Goal: Obtain resource: Download file/media

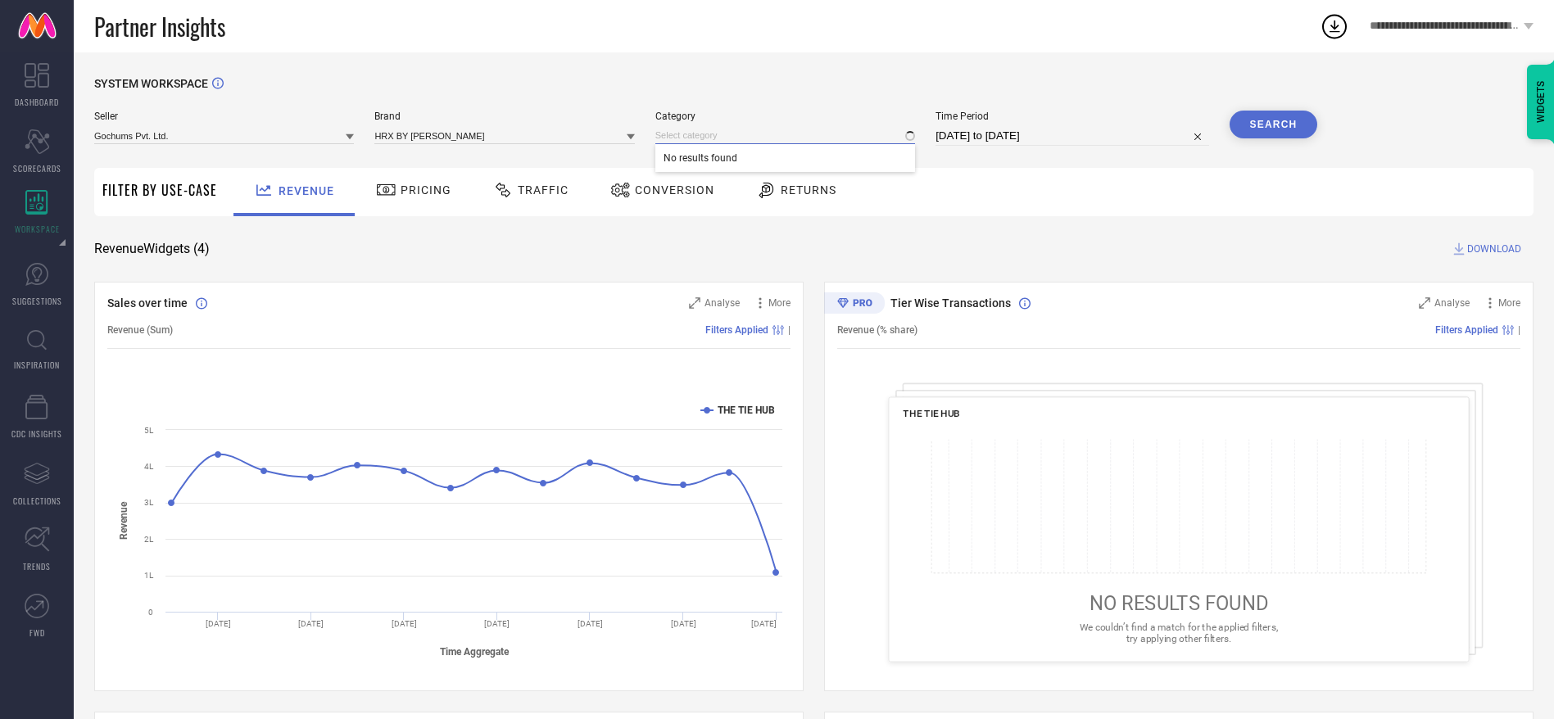
click at [732, 128] on input at bounding box center [785, 135] width 260 height 17
type input "flip"
click at [727, 157] on span "Men-Flip Flops" at bounding box center [695, 157] width 65 height 11
select select "6"
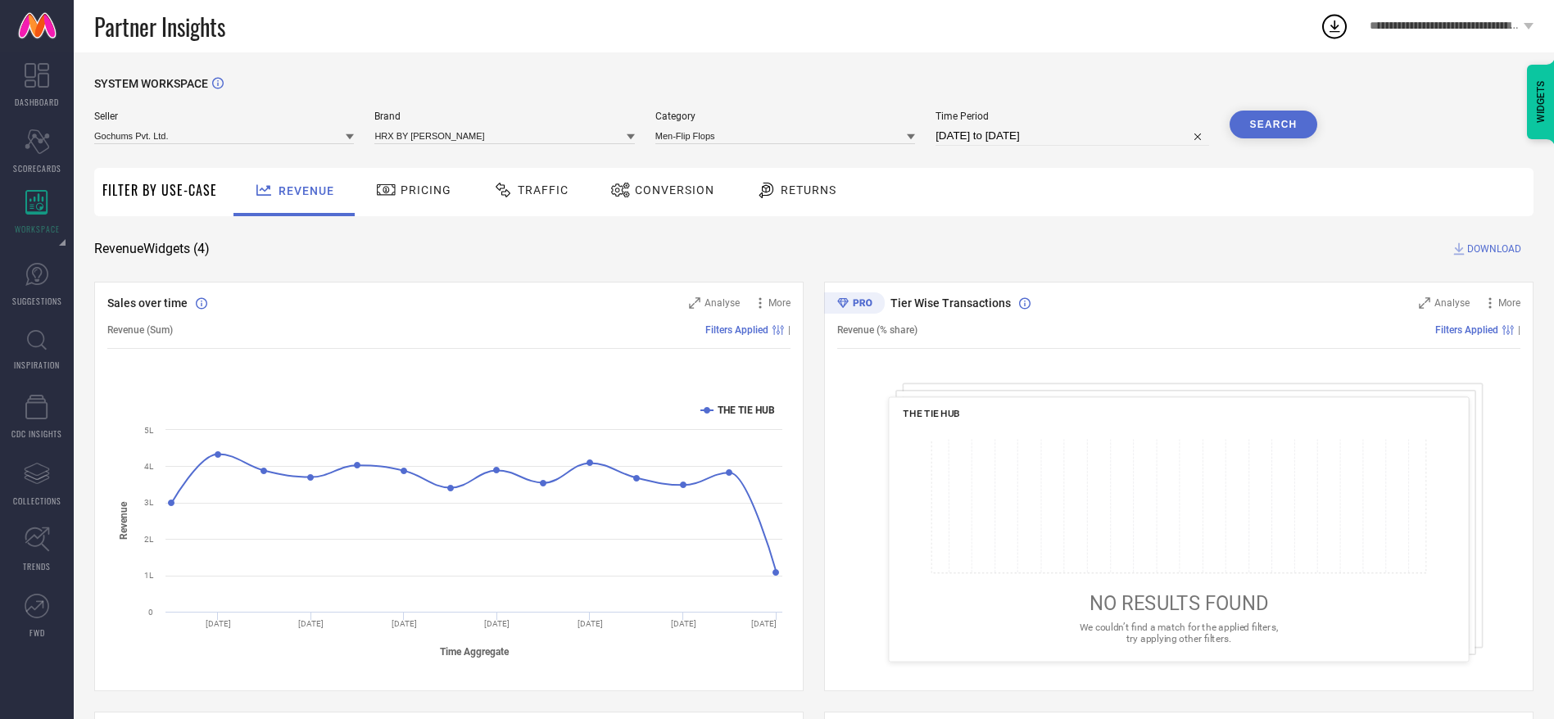
select select "2025"
select select "7"
select select "2025"
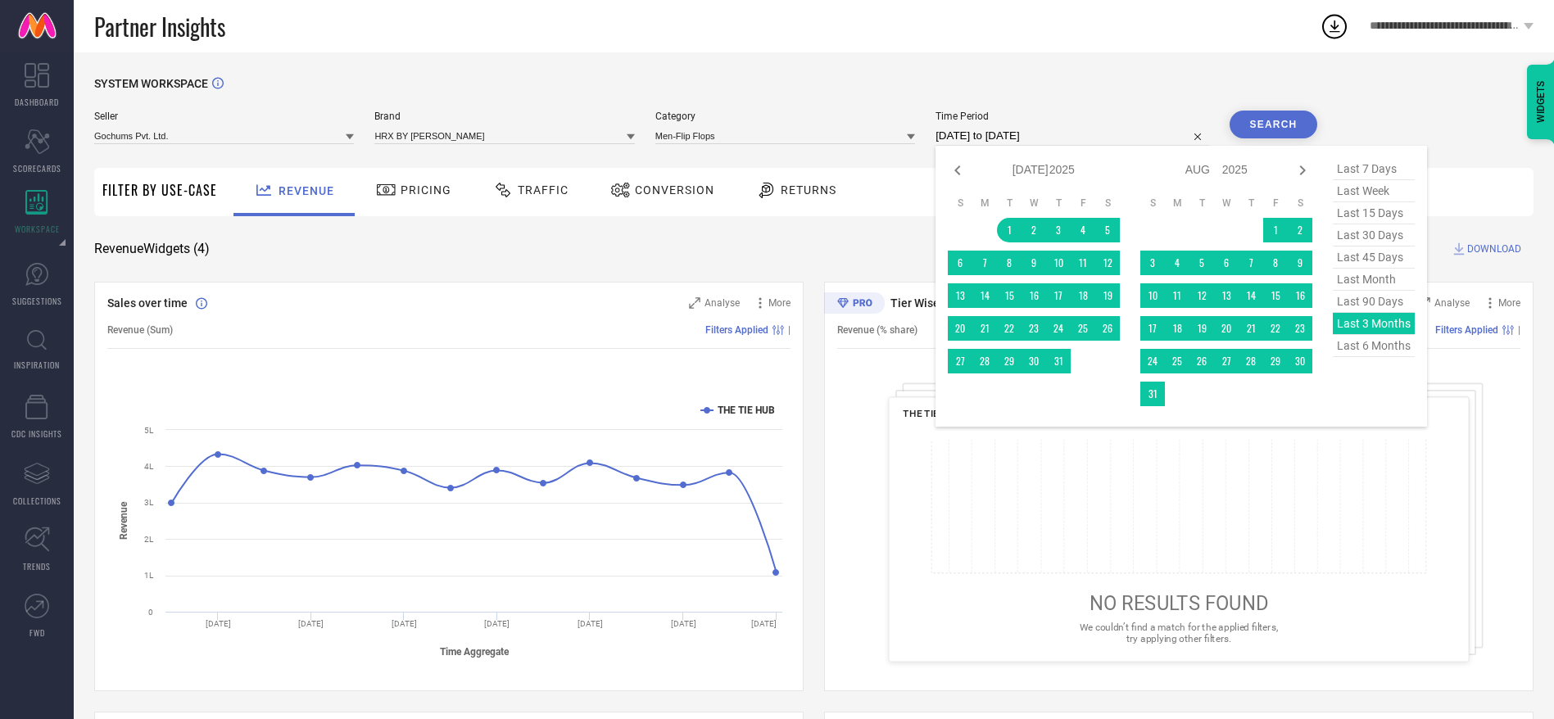
click at [992, 133] on input "01-07-2025 to 30-09-2025" at bounding box center [1071, 136] width 273 height 20
click at [1304, 165] on icon at bounding box center [1302, 171] width 20 height 20
select select "7"
select select "2025"
select select "8"
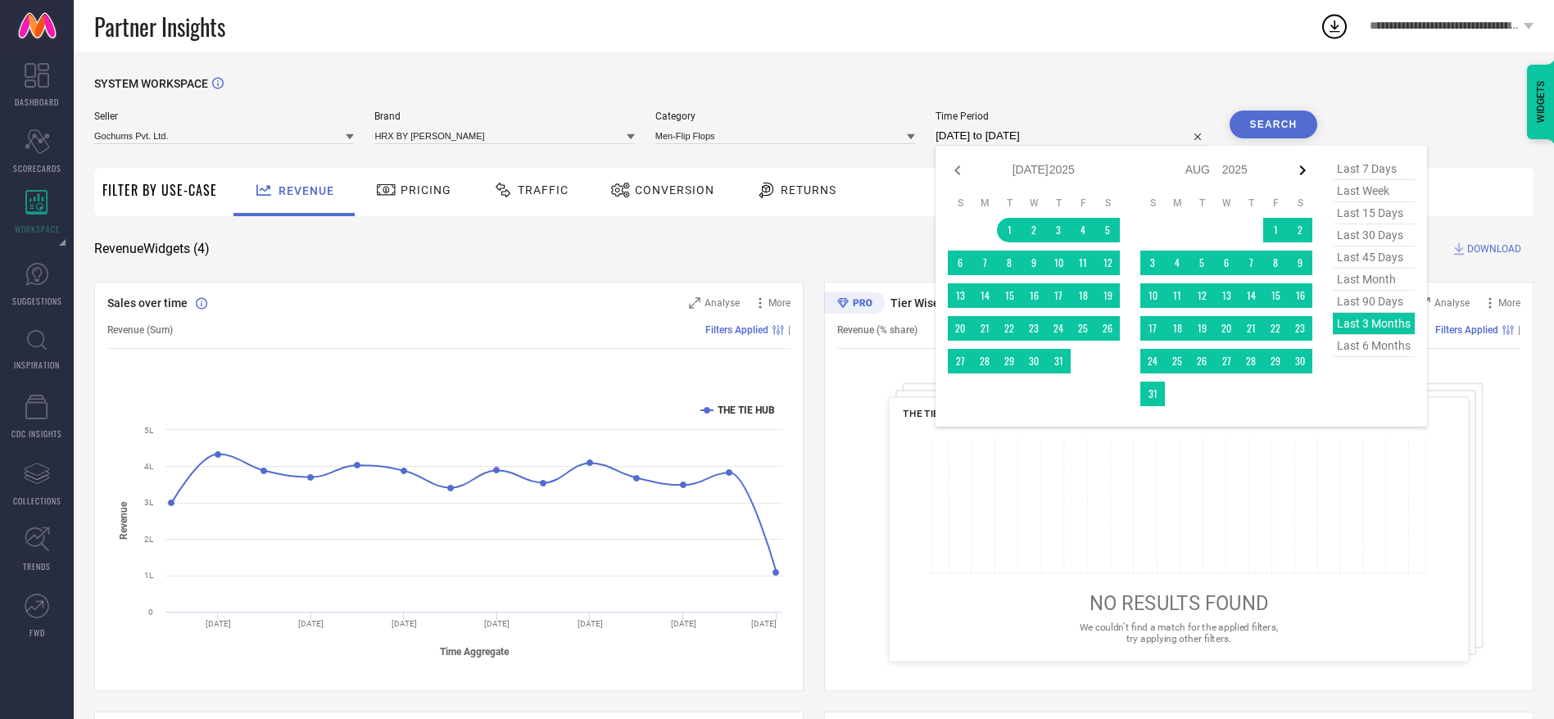
select select "2025"
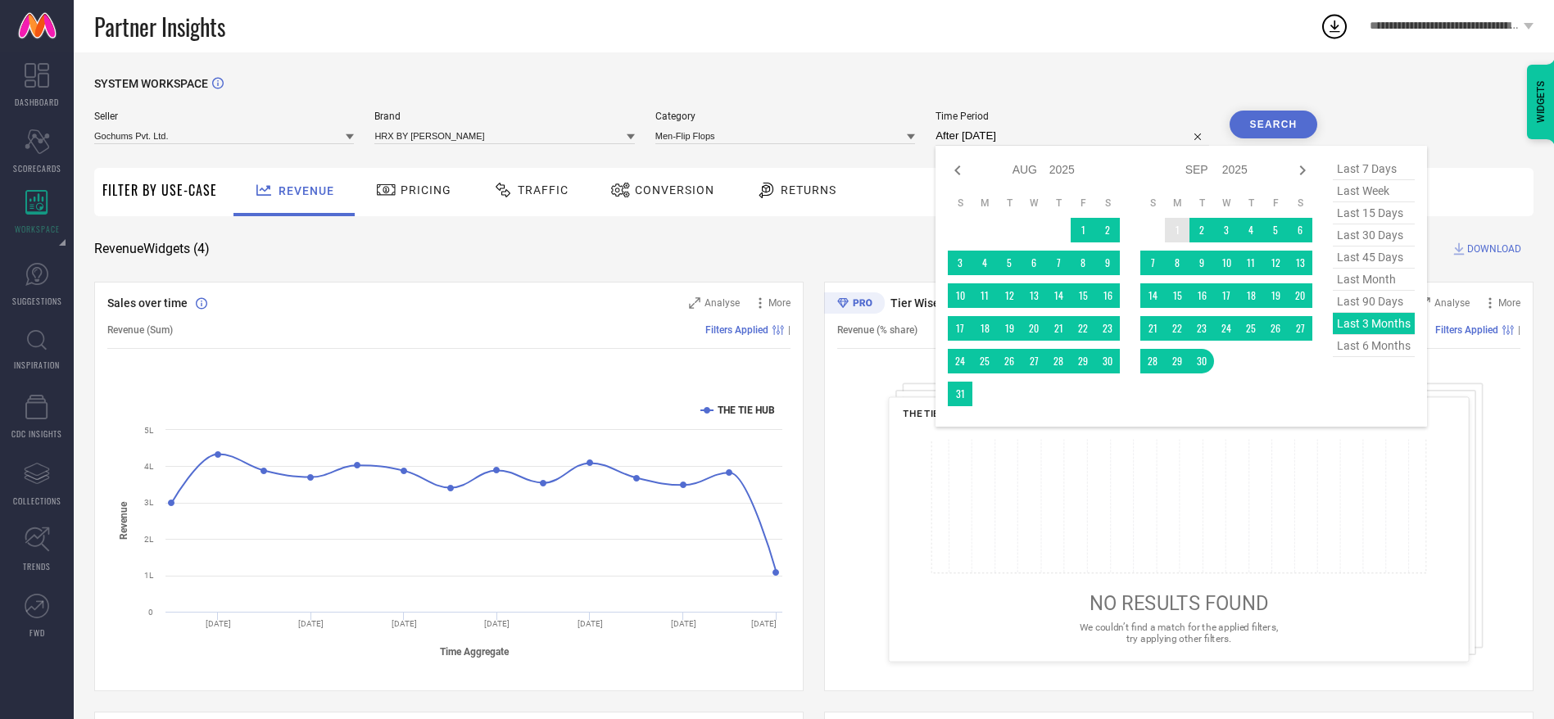
click at [1184, 234] on td "1" at bounding box center [1177, 230] width 25 height 25
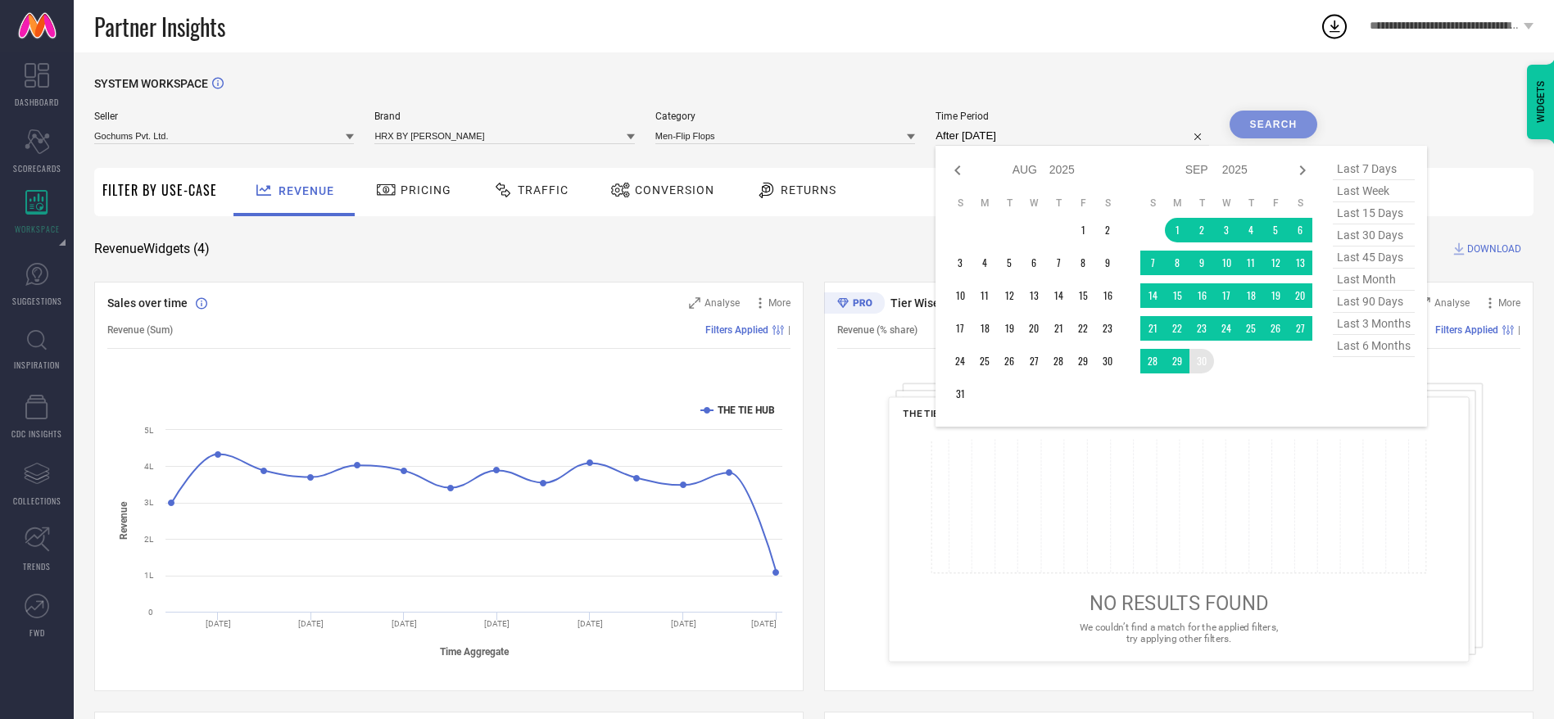
type input "[DATE] to [DATE]"
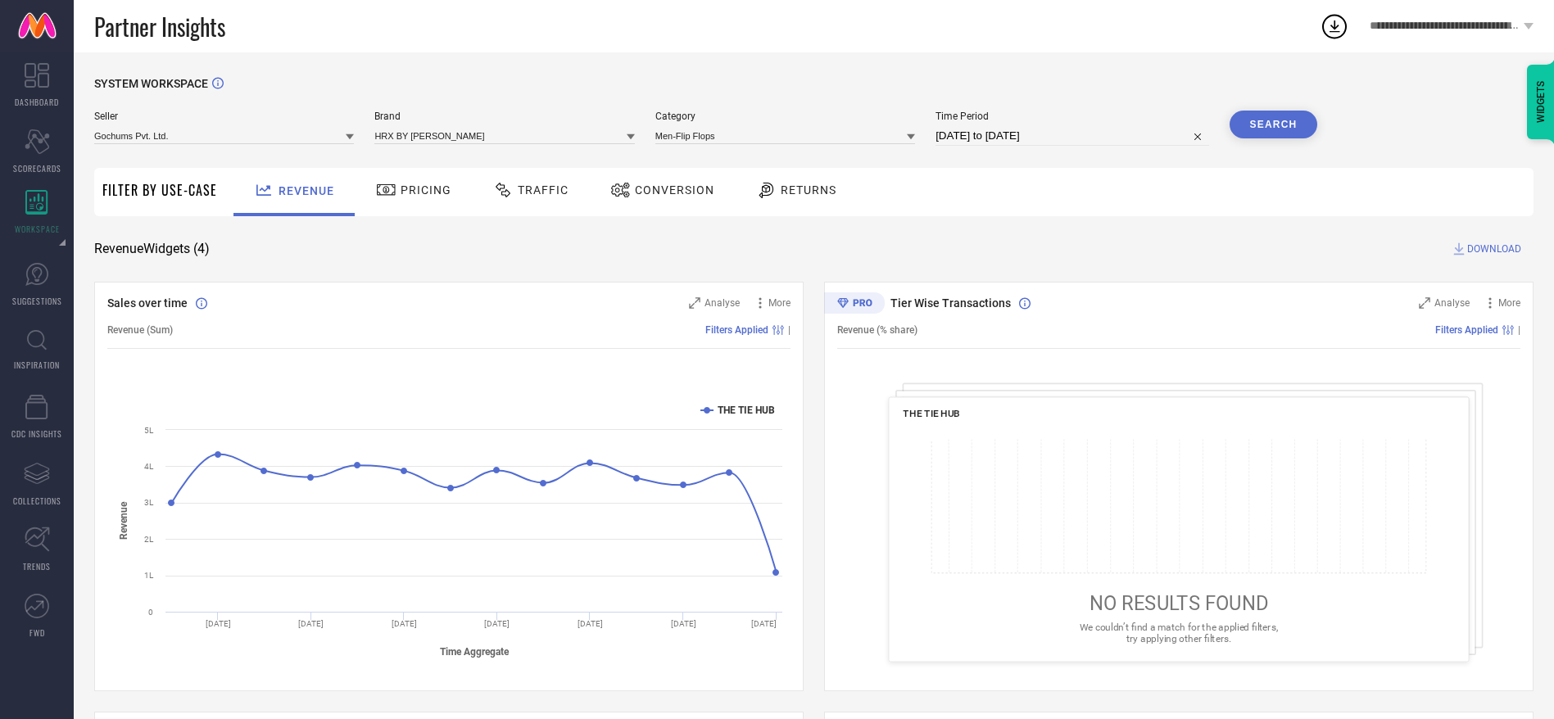
click at [1278, 132] on button "Search" at bounding box center [1273, 125] width 88 height 28
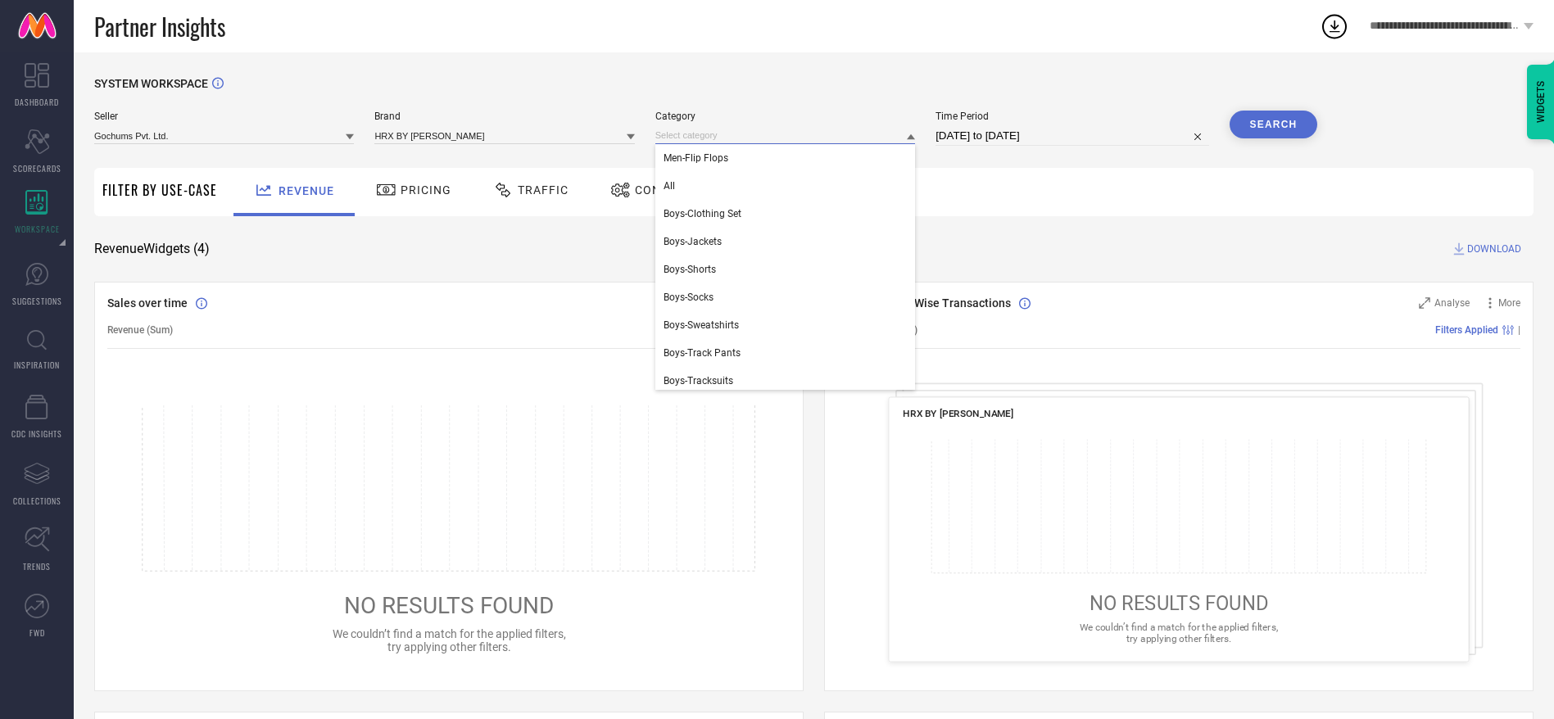
click at [713, 143] on input at bounding box center [785, 135] width 260 height 17
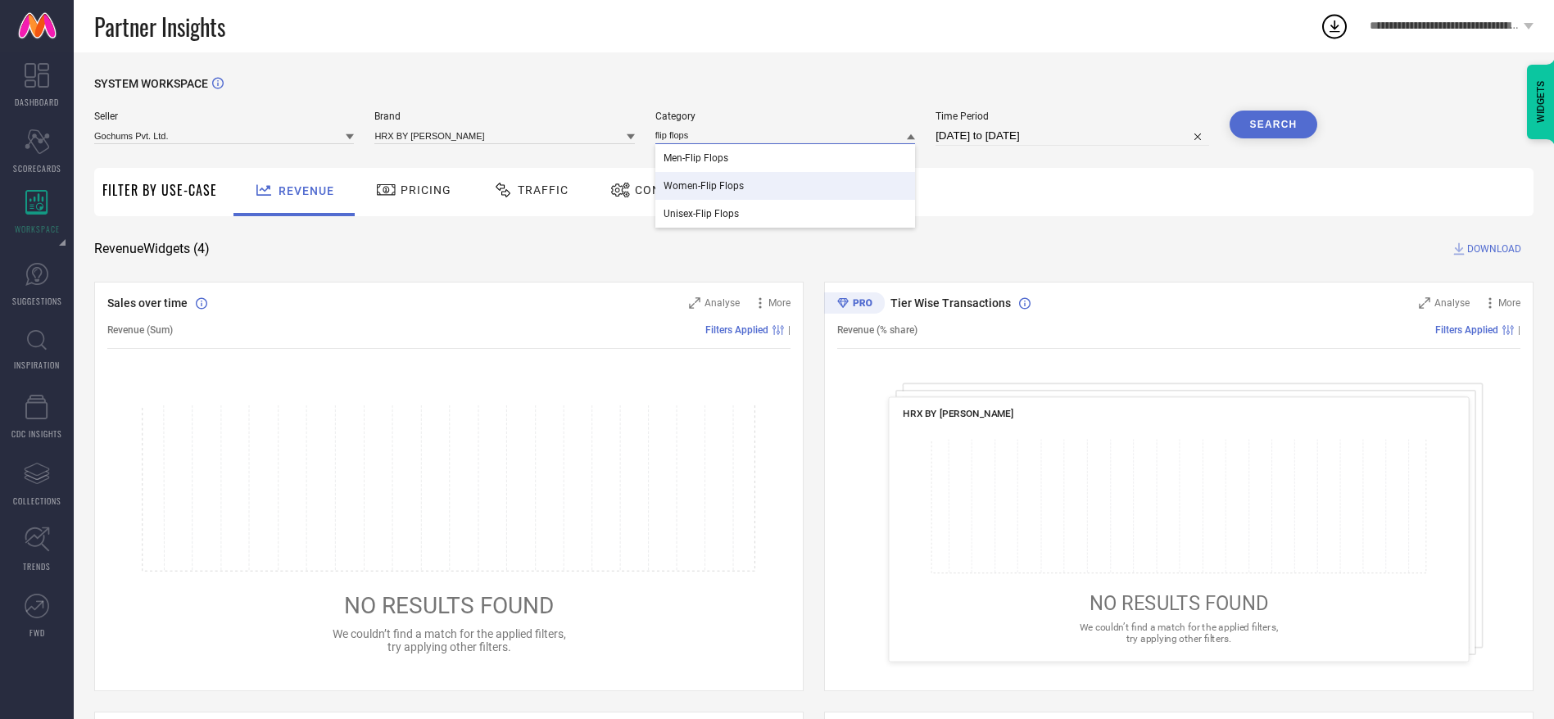
type input "flip flops"
click at [727, 179] on div "Women-Flip Flops" at bounding box center [785, 186] width 260 height 28
click at [1301, 120] on button "Search" at bounding box center [1273, 125] width 88 height 28
click at [798, 145] on div "Category Women-Flip Flops" at bounding box center [785, 128] width 260 height 35
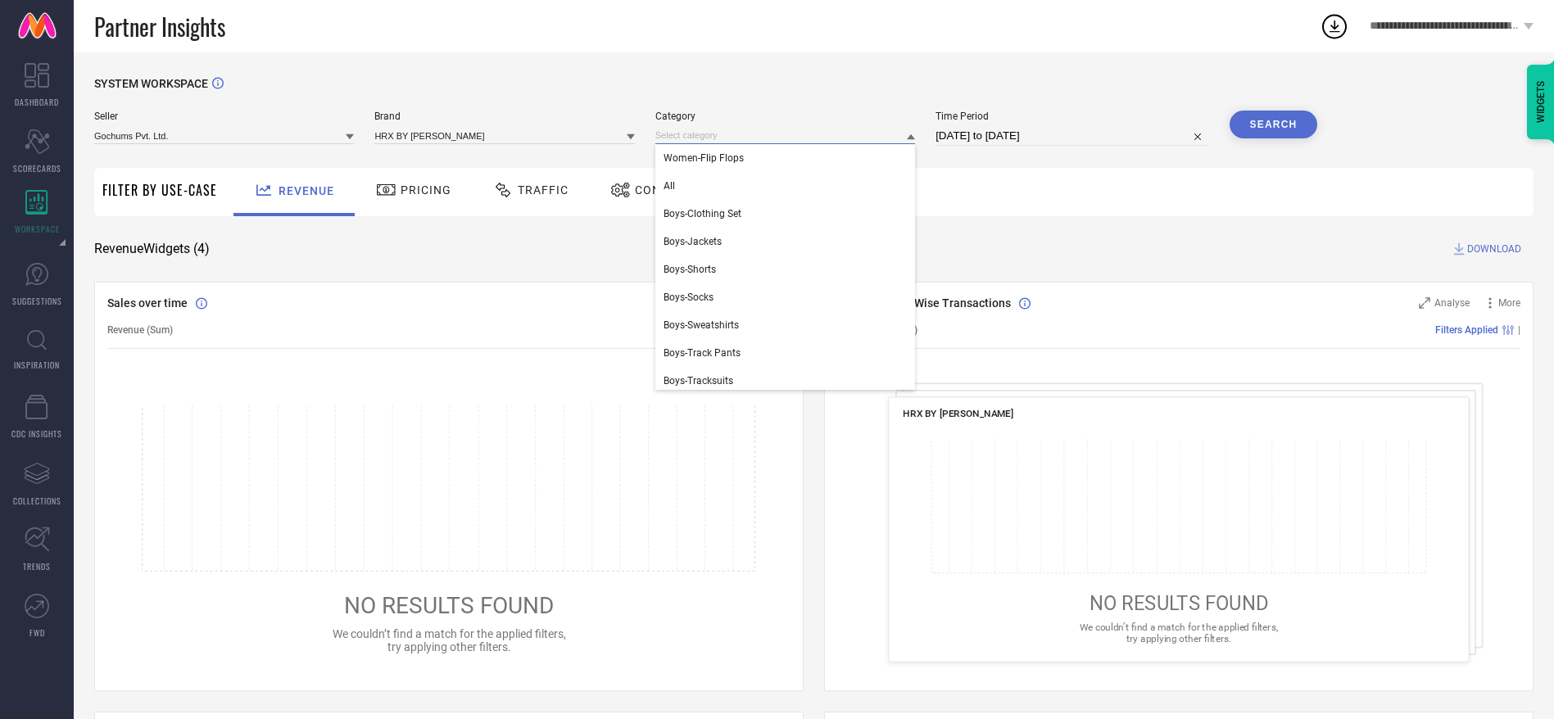
click at [802, 129] on input at bounding box center [785, 135] width 260 height 17
type input "u"
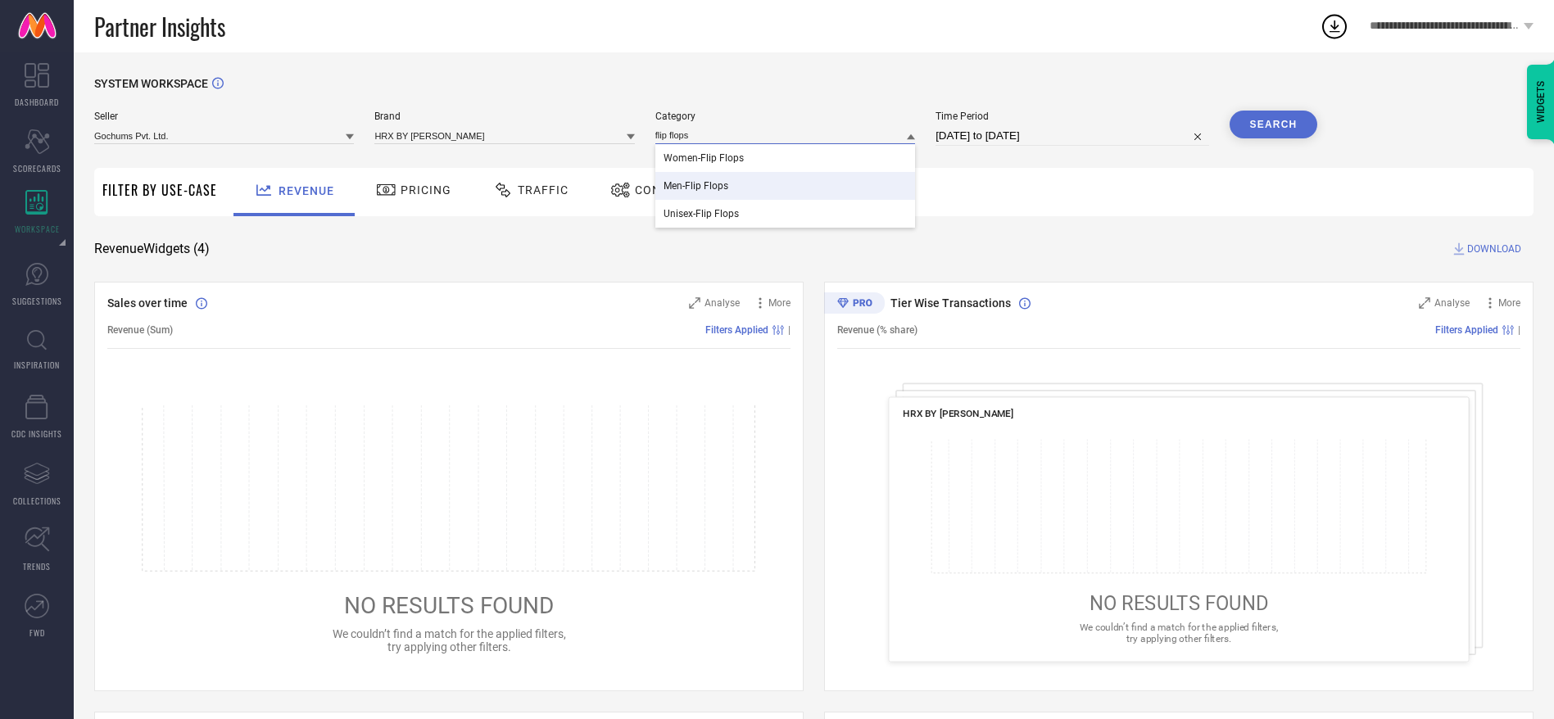
type input "flip flops"
click at [720, 196] on div "Men-Flip Flops" at bounding box center [785, 186] width 260 height 28
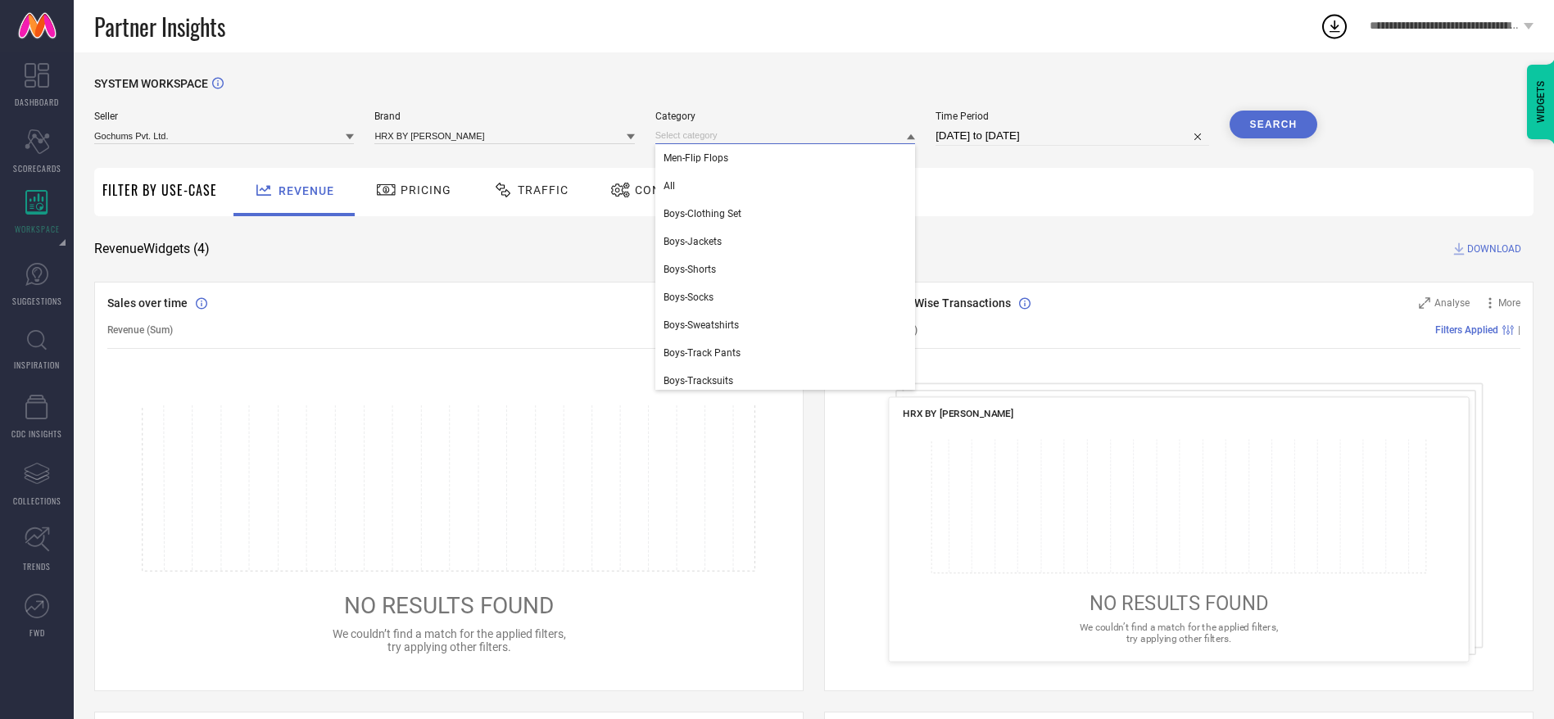
click at [731, 139] on input at bounding box center [785, 135] width 260 height 17
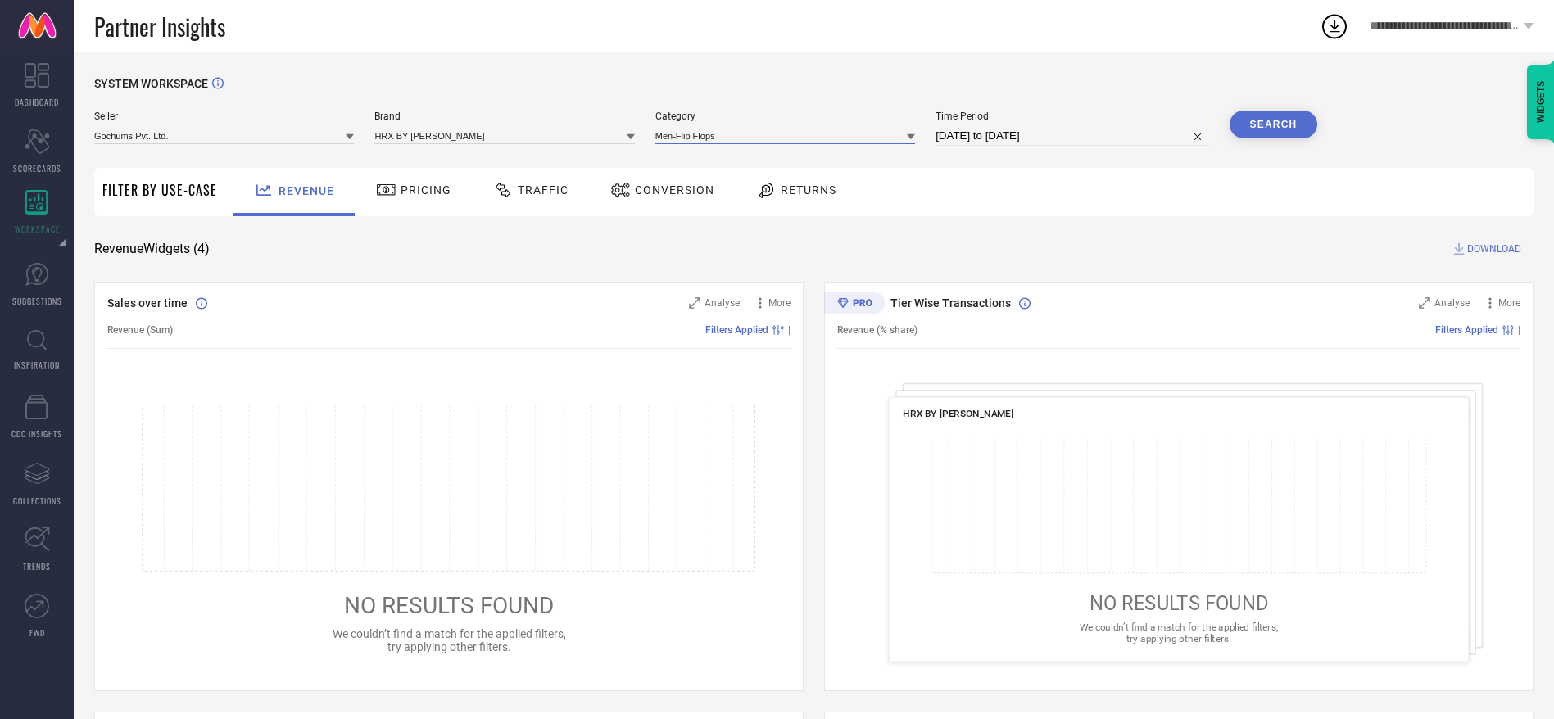
click at [731, 139] on input at bounding box center [785, 135] width 260 height 17
type input "flip"
click at [716, 215] on span "Unisex-Flip Flops" at bounding box center [700, 213] width 75 height 11
click at [1248, 122] on button "Search" at bounding box center [1273, 125] width 88 height 28
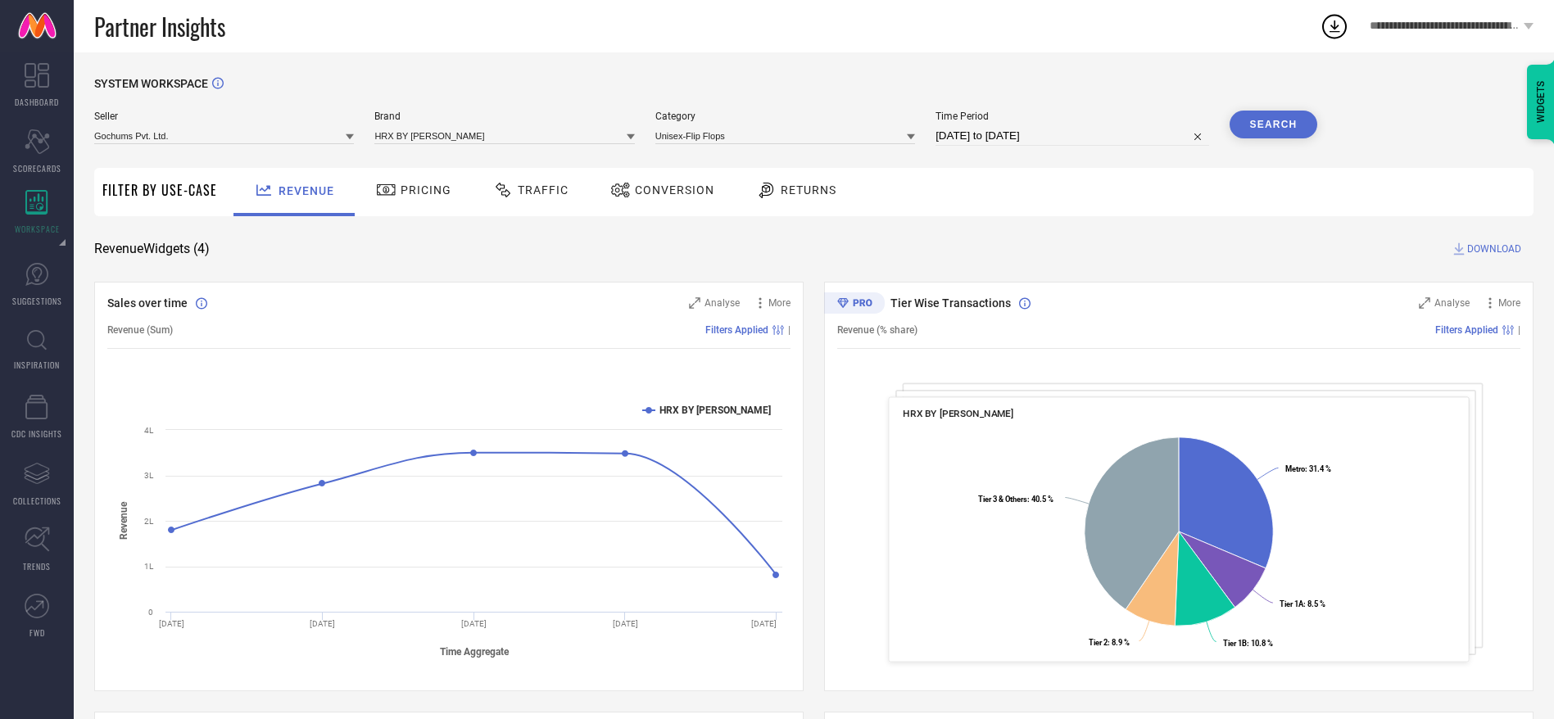
click at [645, 194] on span "Conversion" at bounding box center [674, 189] width 79 height 13
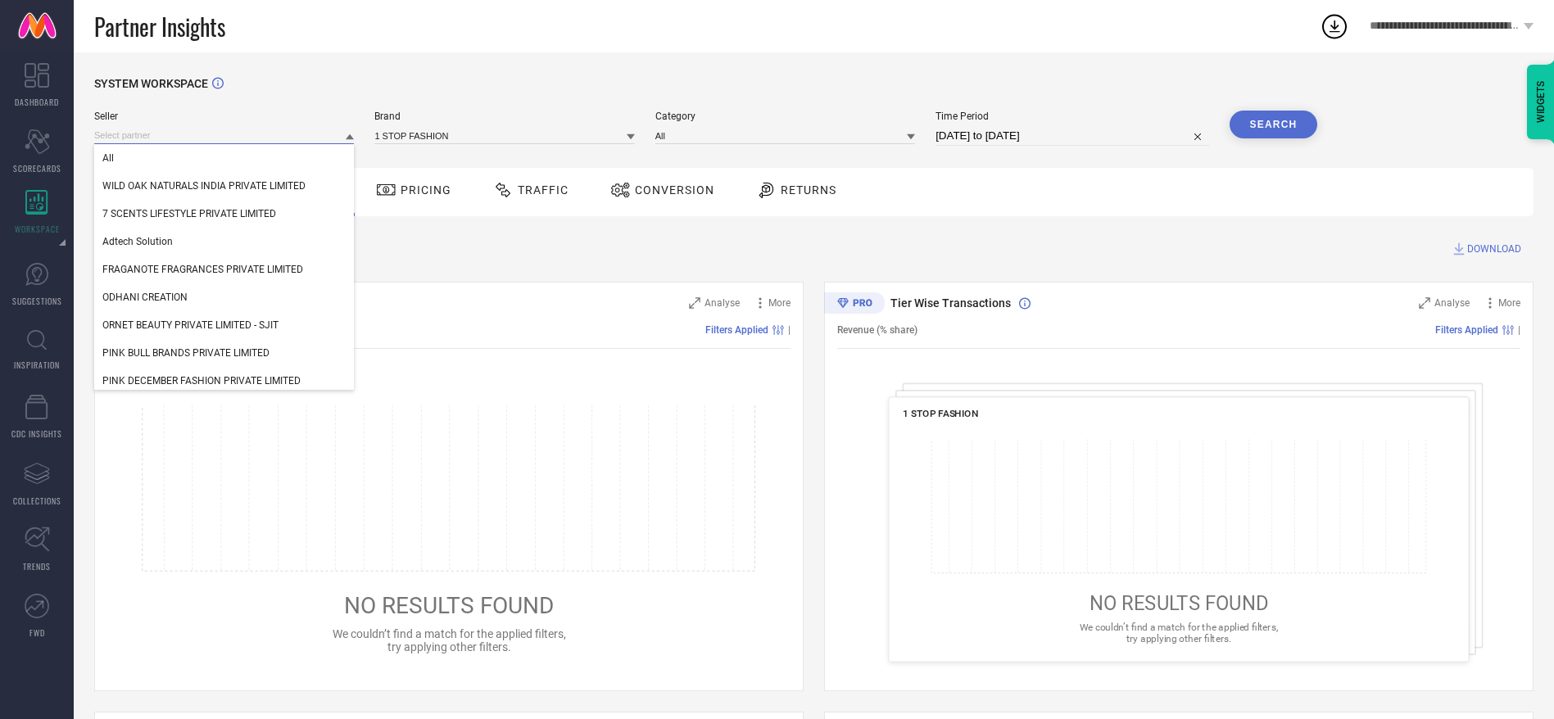
click at [247, 127] on input at bounding box center [224, 135] width 260 height 17
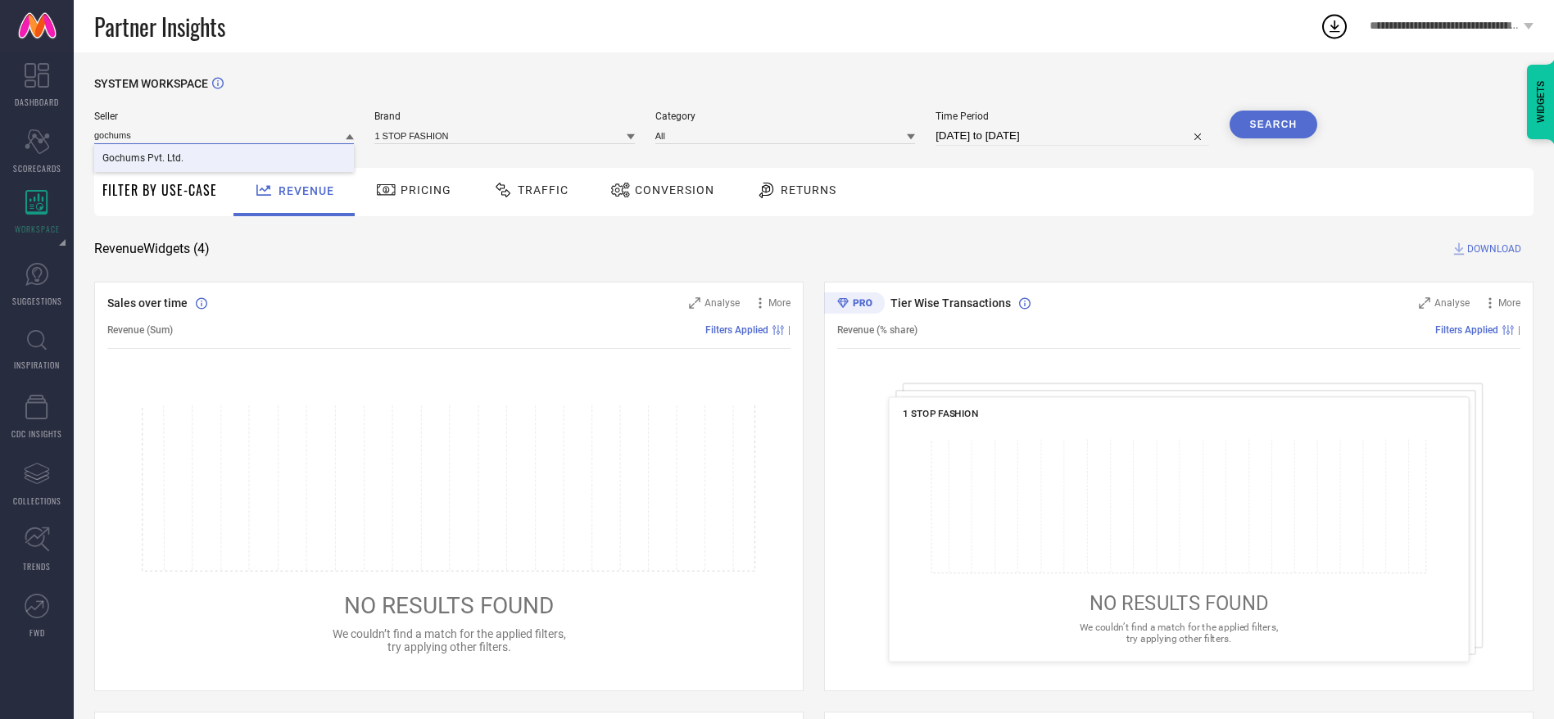
type input "gochums"
click at [245, 155] on div "Gochums Pvt. Ltd." at bounding box center [224, 158] width 260 height 28
click at [423, 134] on input at bounding box center [504, 135] width 260 height 17
click at [441, 129] on input at bounding box center [504, 135] width 260 height 17
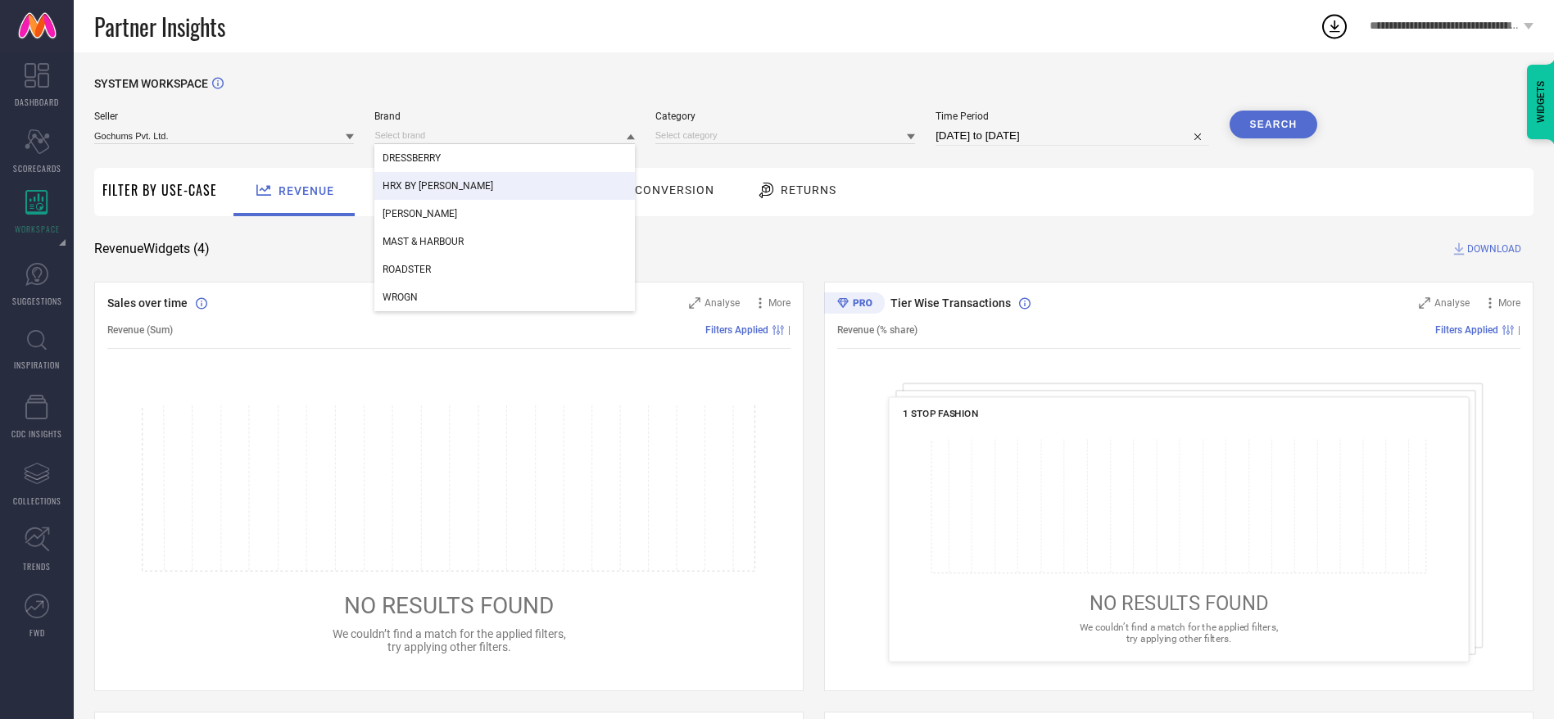
click at [447, 179] on div "HRX BY [PERSON_NAME]" at bounding box center [504, 186] width 260 height 28
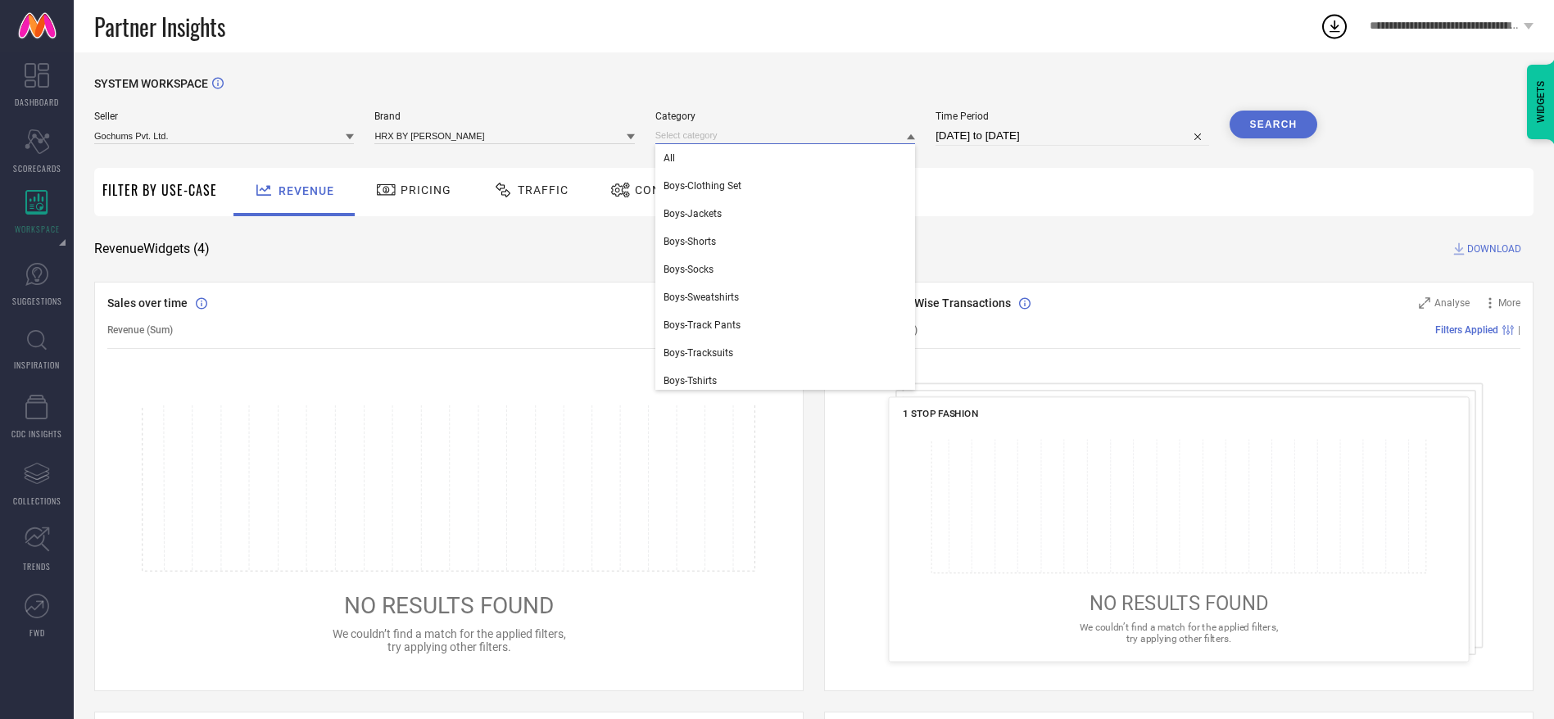
click at [705, 142] on input at bounding box center [785, 135] width 260 height 17
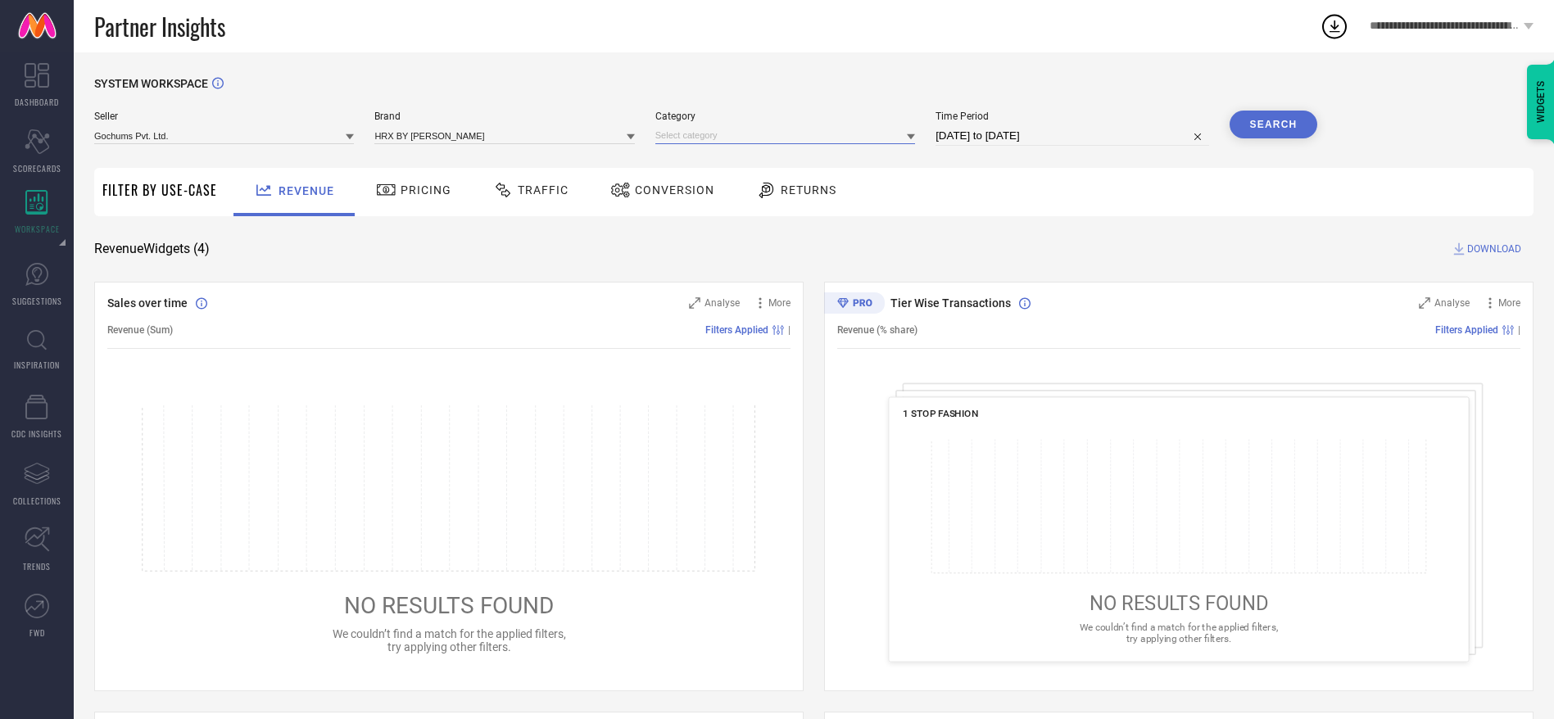
click at [708, 138] on input at bounding box center [785, 135] width 260 height 17
type input "flip flops"
click at [699, 203] on div "Unisex-Flip Flops" at bounding box center [785, 214] width 260 height 28
click at [966, 122] on span "Time Period" at bounding box center [1071, 116] width 273 height 11
select select "8"
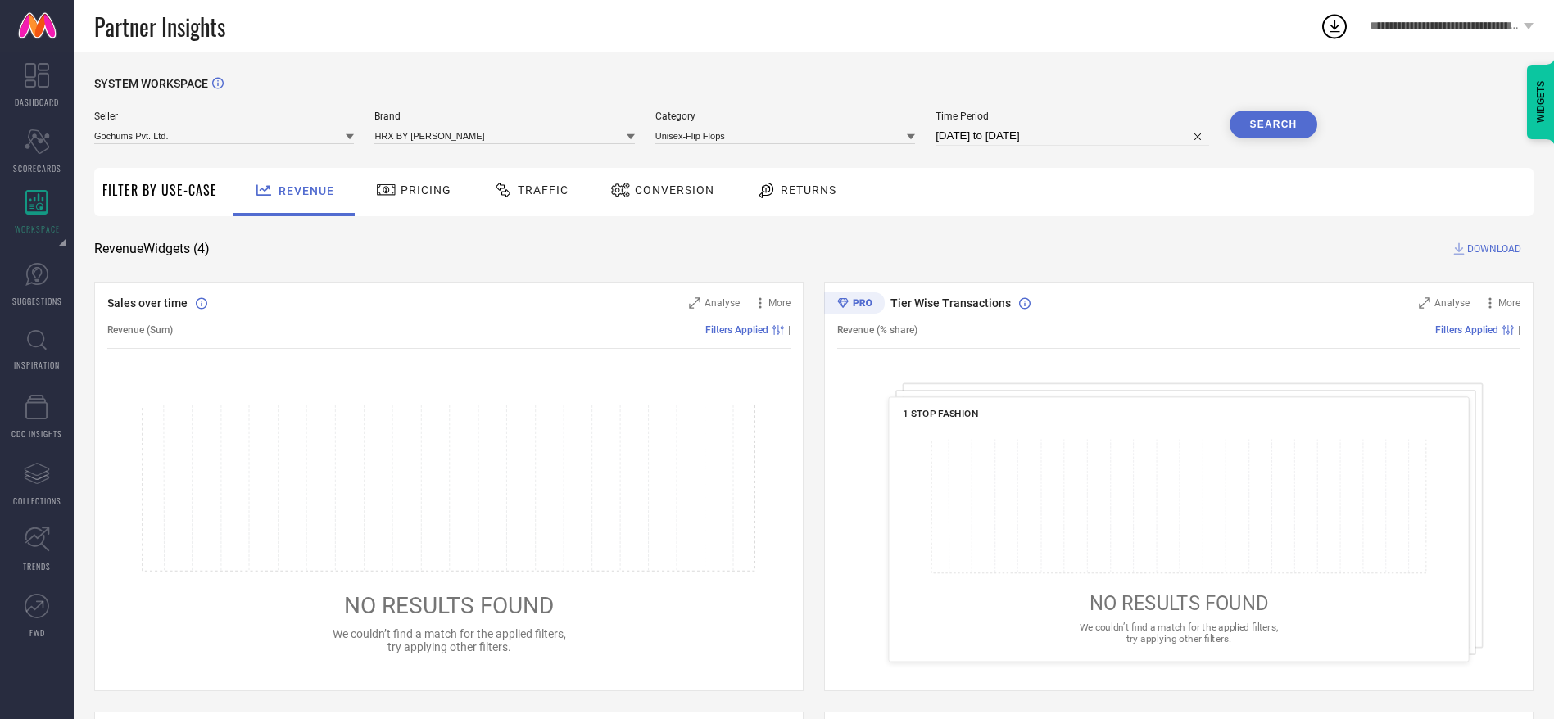
select select "2025"
select select "9"
select select "2025"
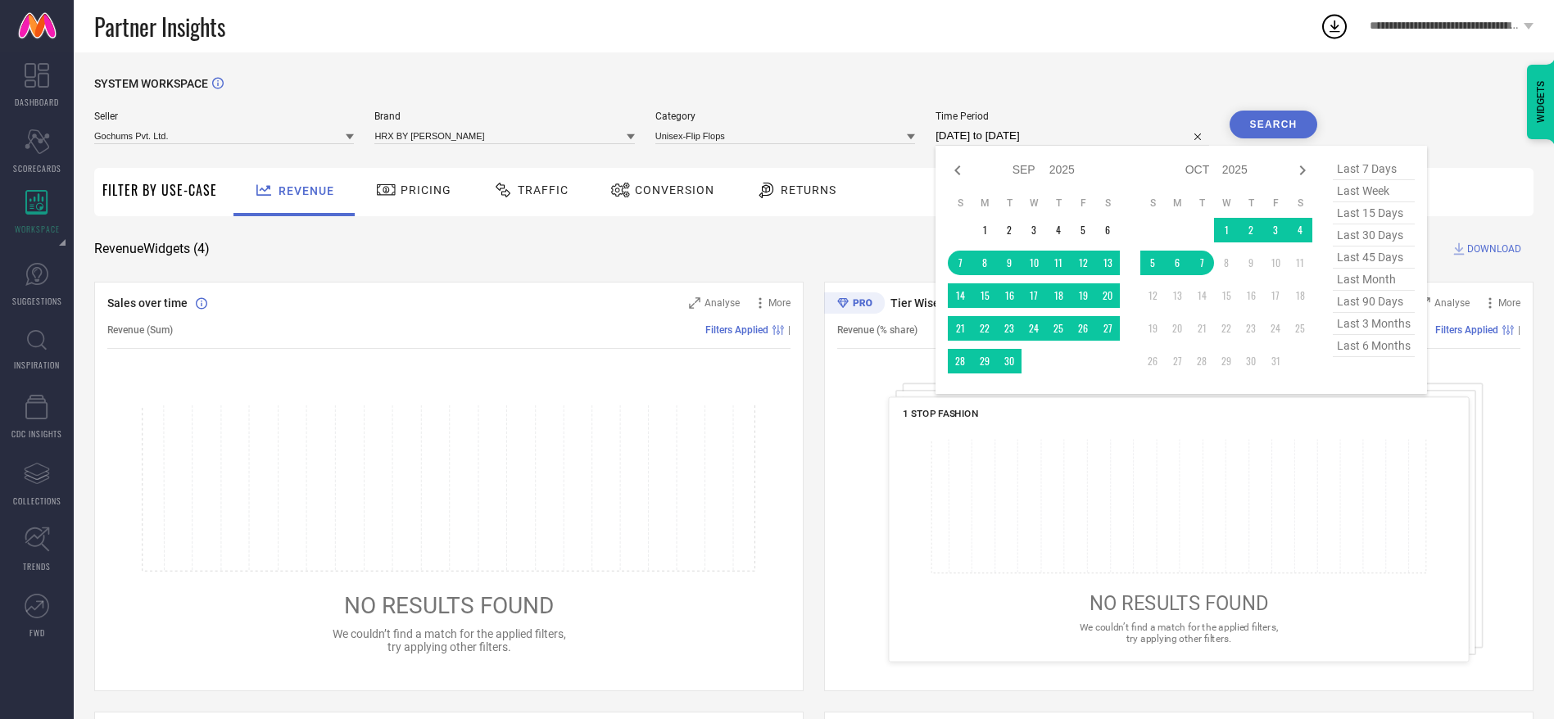
click at [989, 143] on input "[DATE] to [DATE]" at bounding box center [1071, 136] width 273 height 20
click at [1357, 287] on span "last month" at bounding box center [1374, 280] width 82 height 22
type input "[DATE] to [DATE]"
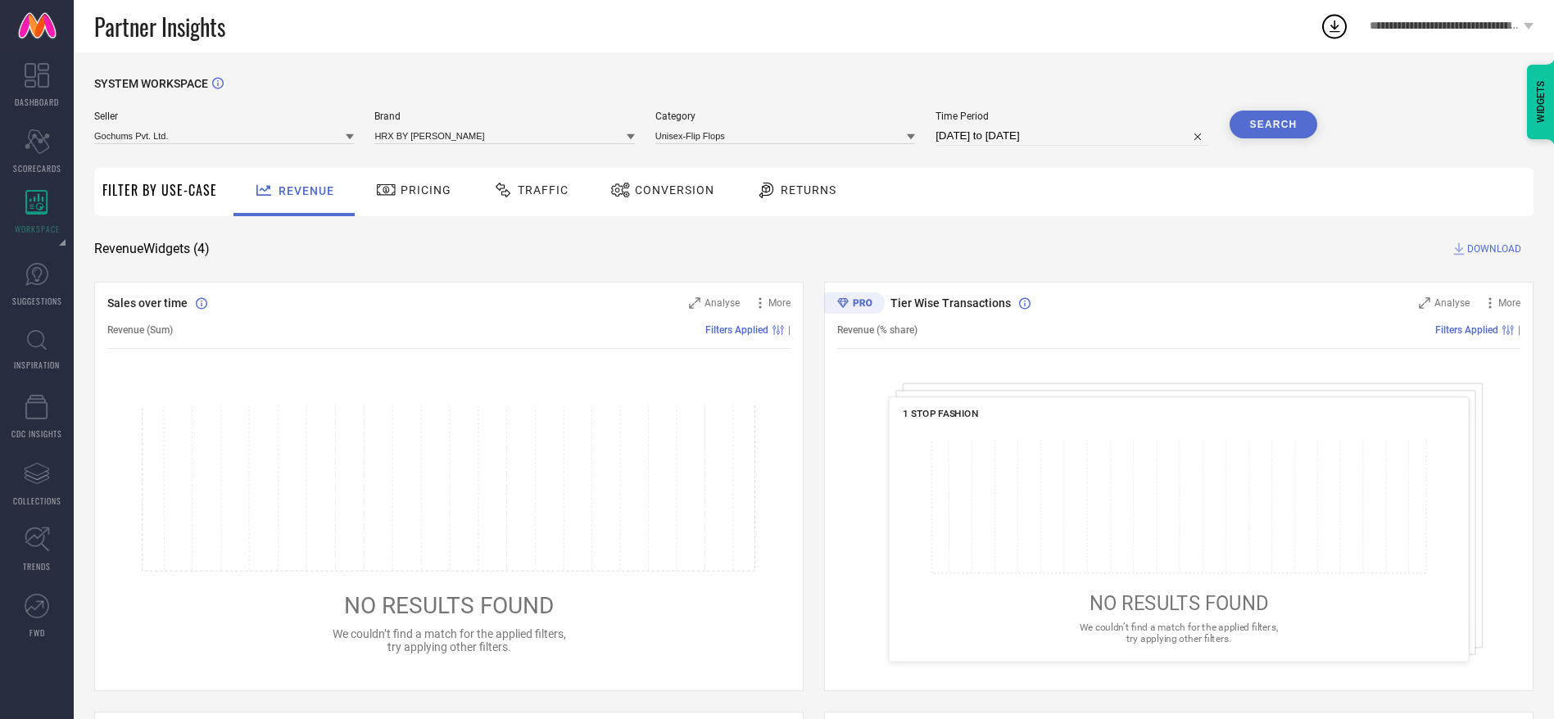
click at [1257, 127] on button "Search" at bounding box center [1273, 125] width 88 height 28
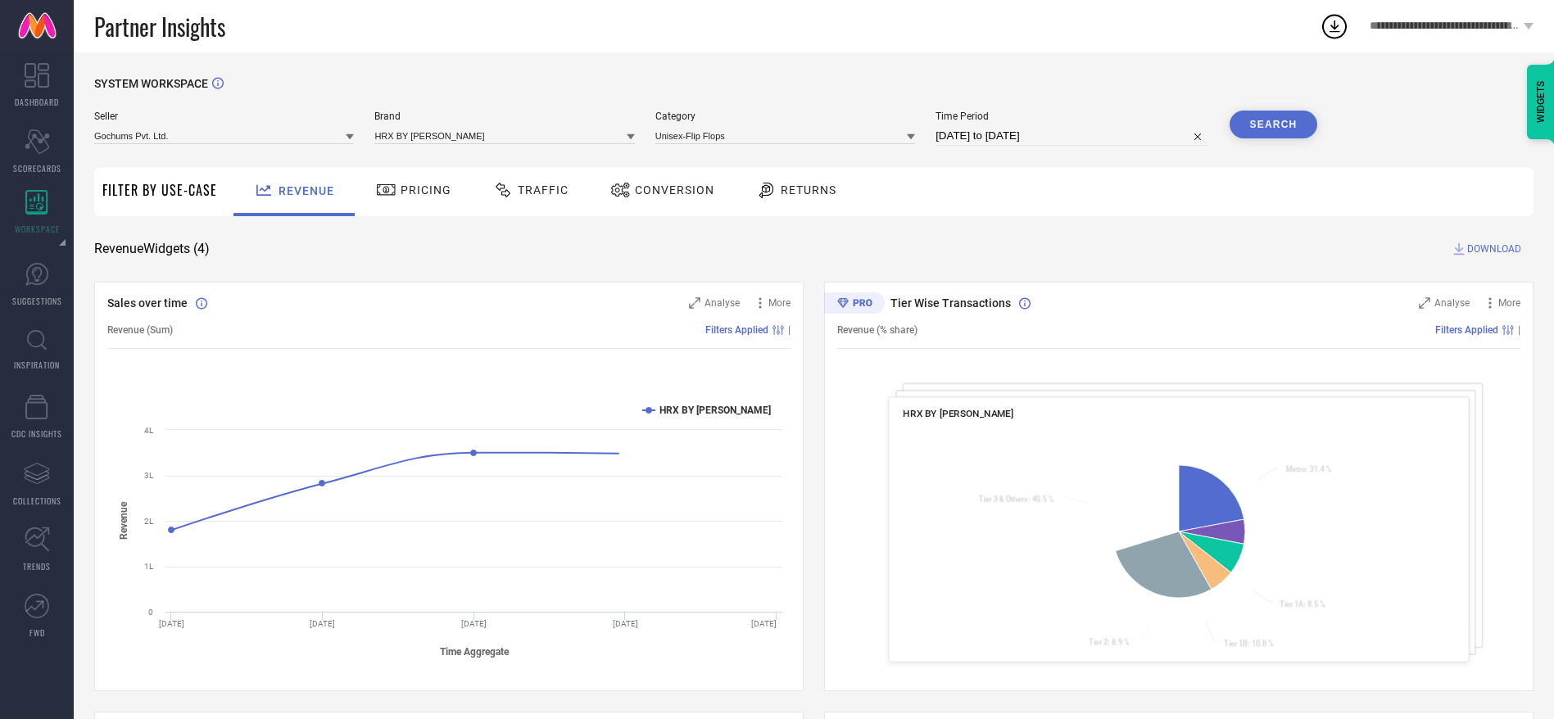
click at [633, 205] on div "Conversion" at bounding box center [662, 192] width 145 height 48
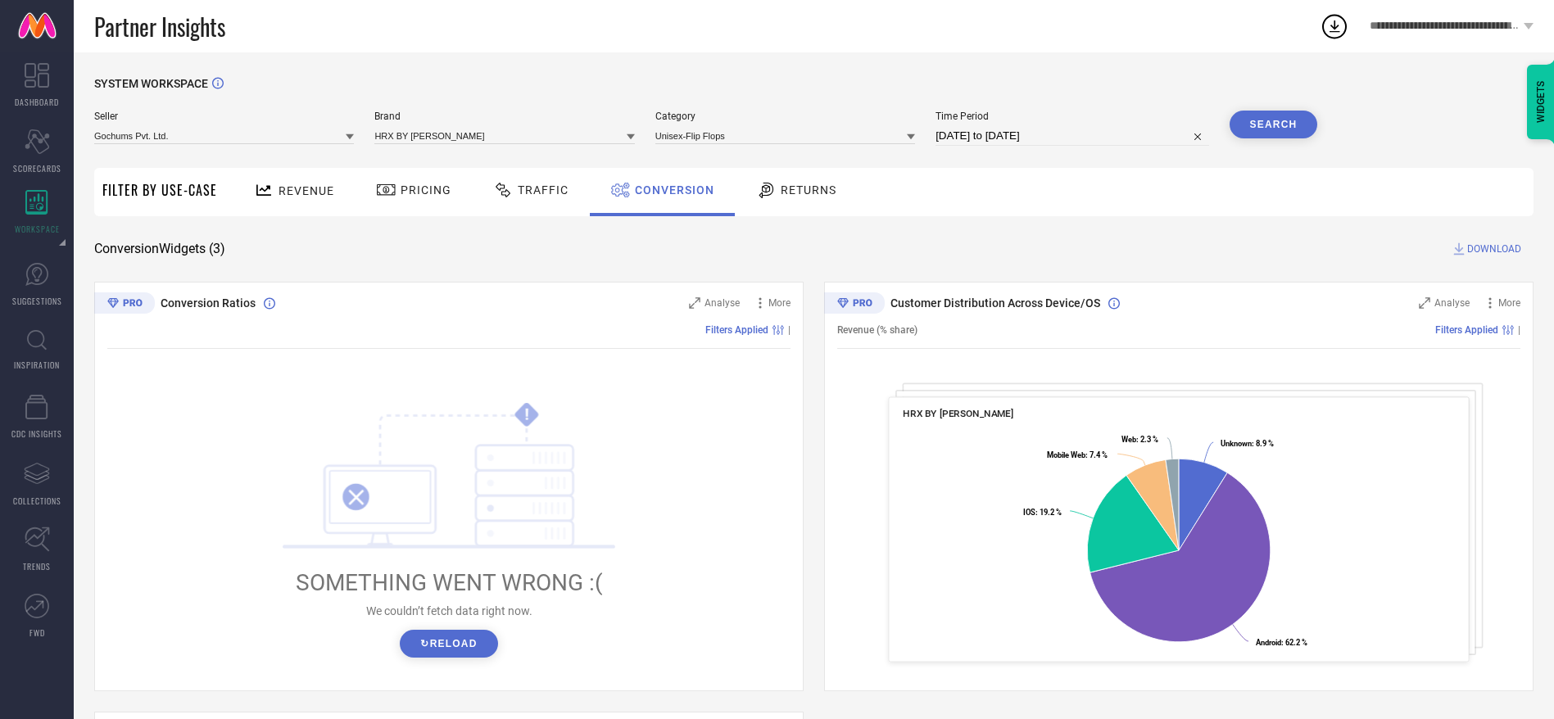
click at [1512, 251] on span "DOWNLOAD" at bounding box center [1494, 249] width 54 height 16
click at [1479, 254] on span "DOWNLOAD" at bounding box center [1494, 249] width 54 height 16
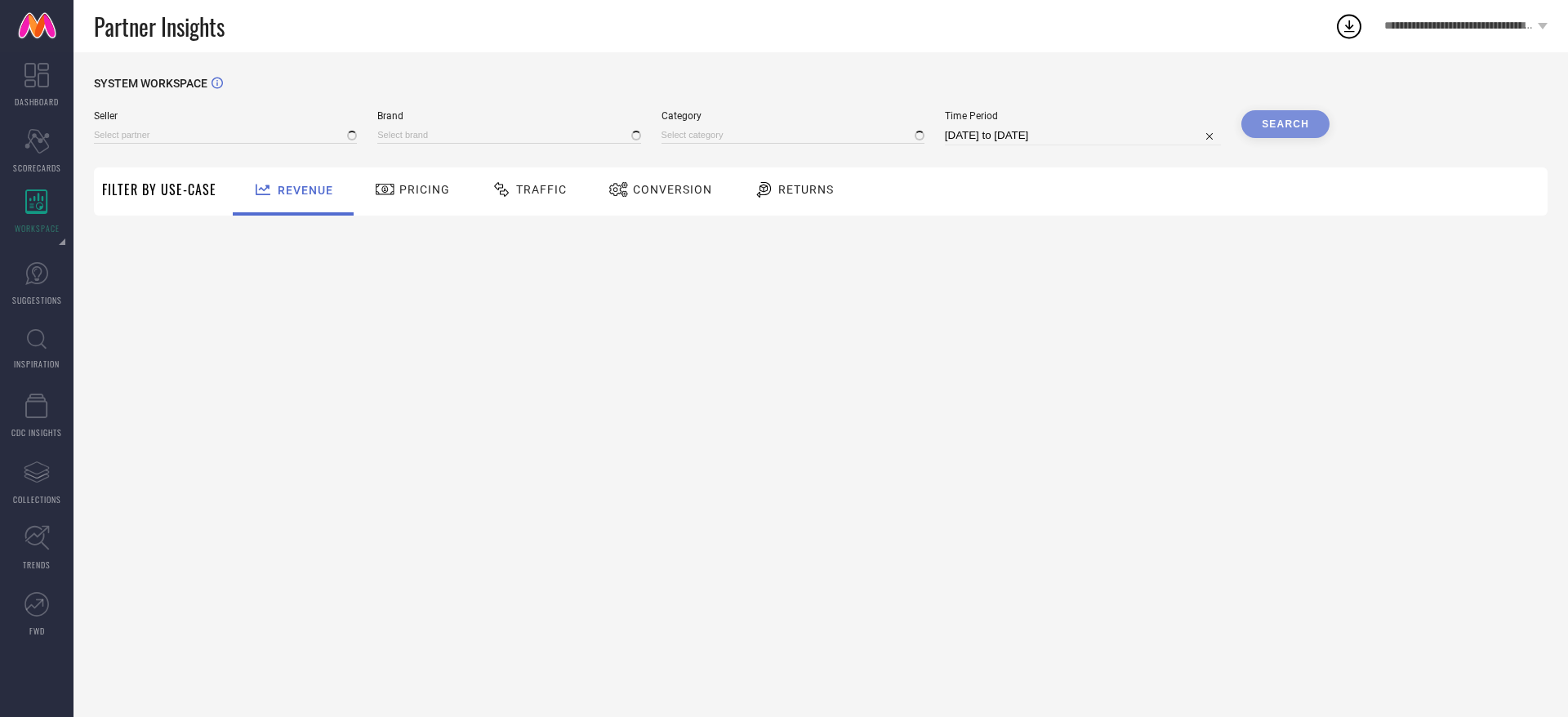
type input "All"
type input "1 STOP FASHION"
type input "All"
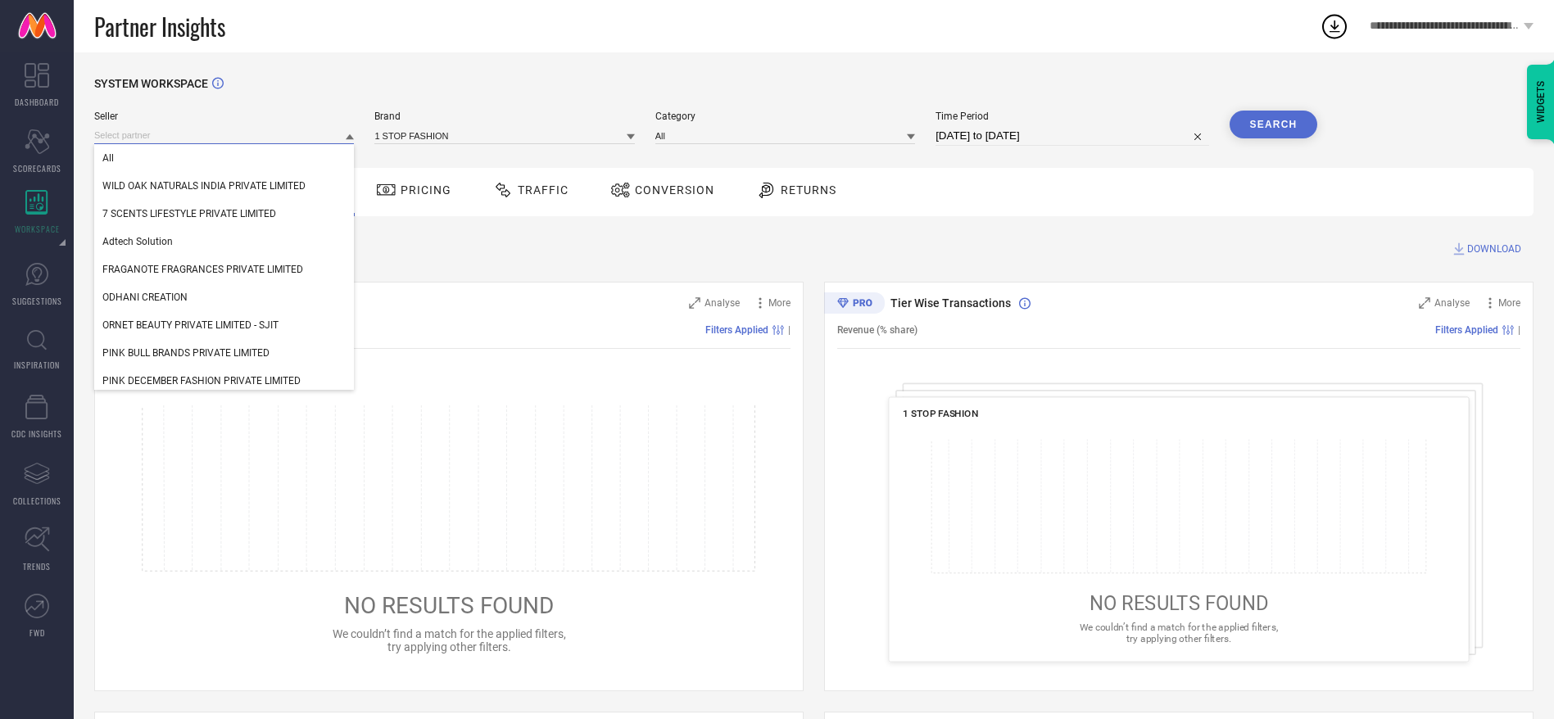
click at [283, 129] on input at bounding box center [224, 135] width 260 height 17
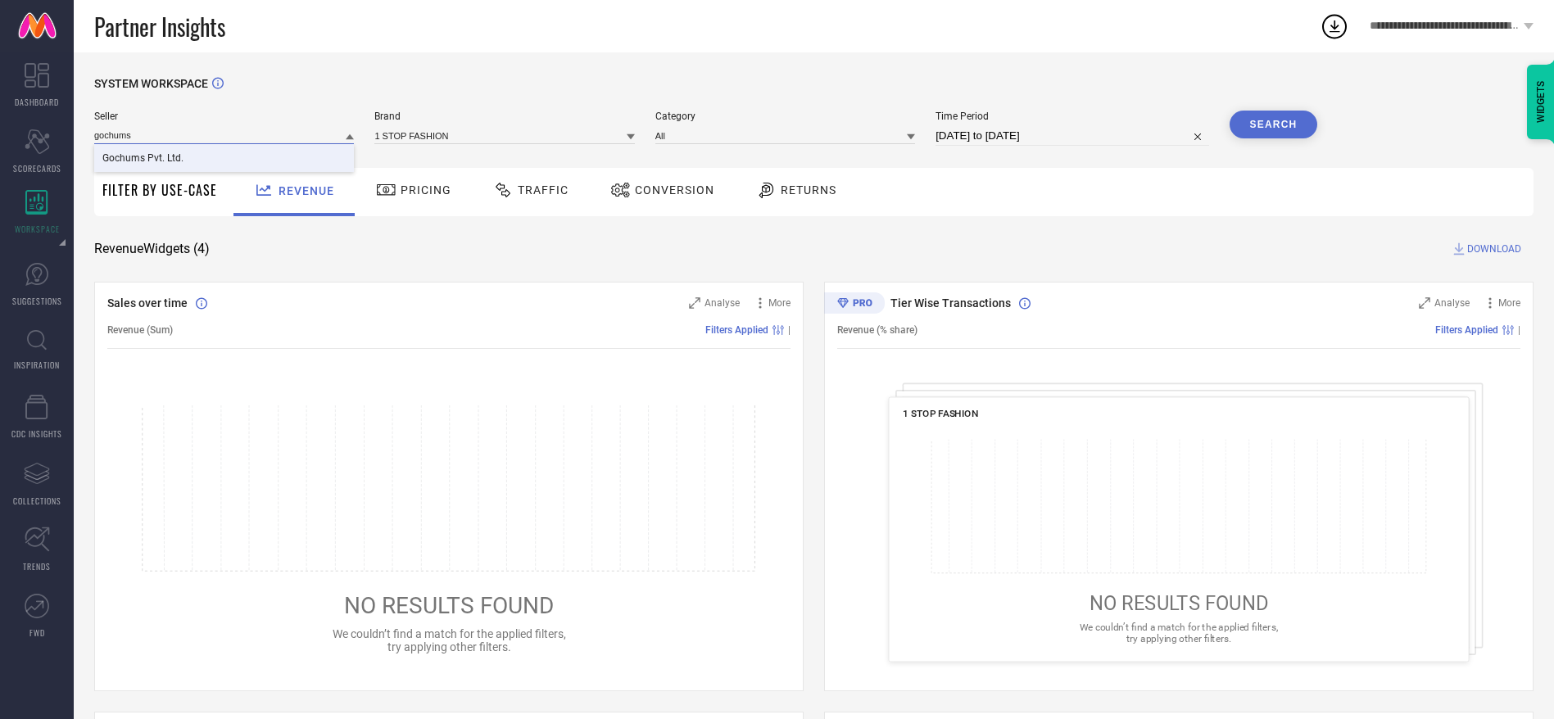
type input "gochums"
click at [248, 174] on div "Revenue" at bounding box center [293, 192] width 121 height 48
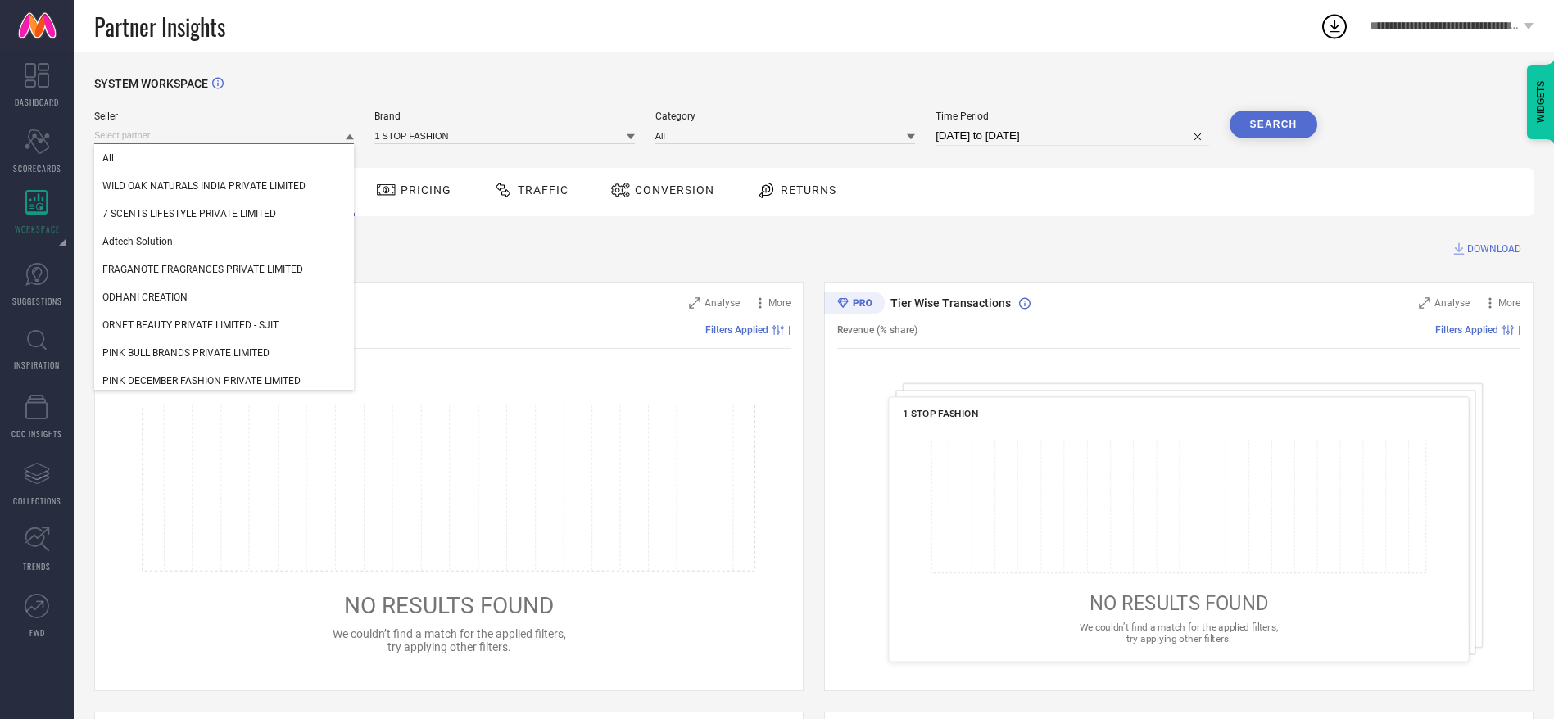
click at [327, 134] on input at bounding box center [224, 135] width 260 height 17
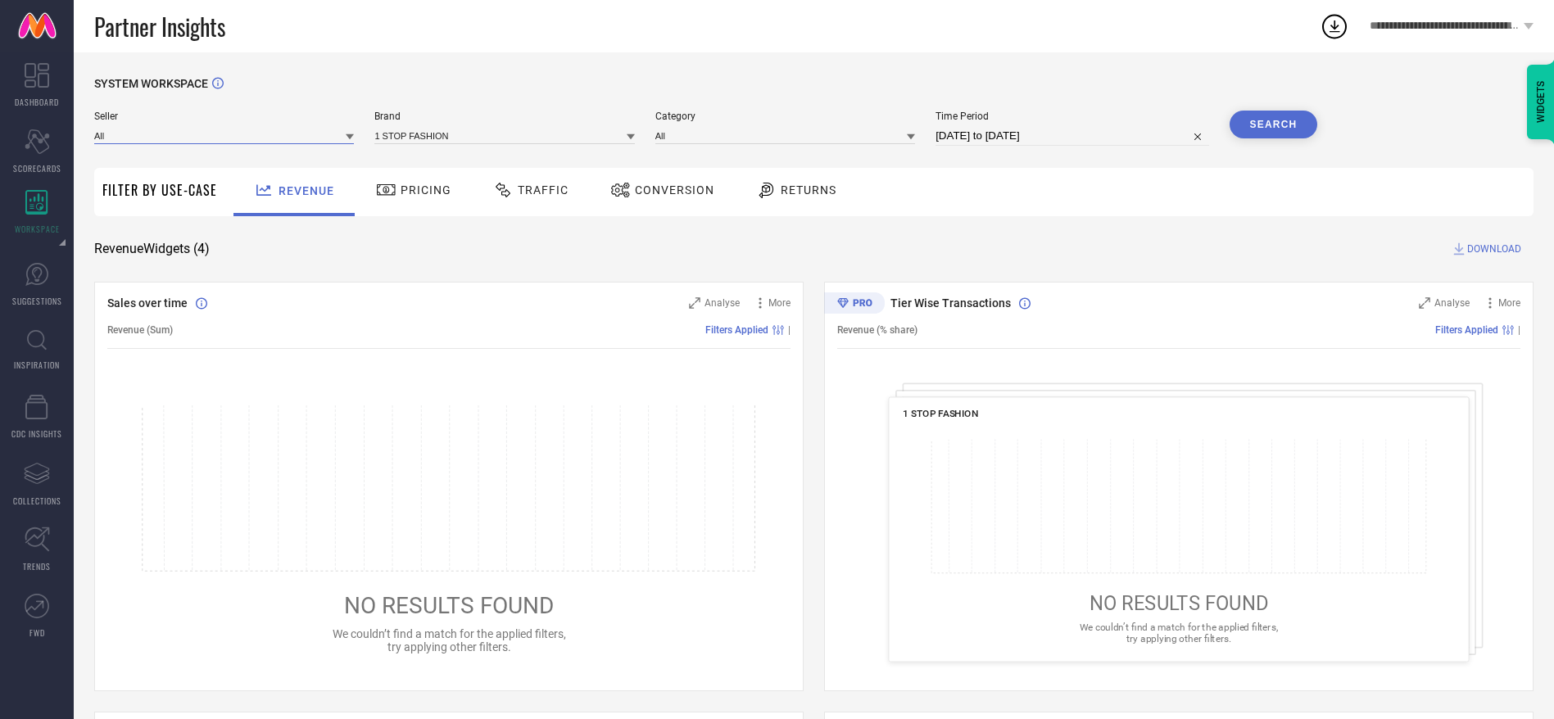
type input "o"
type input "gochums"
click at [258, 158] on div "Gochums Pvt. Ltd." at bounding box center [224, 158] width 260 height 28
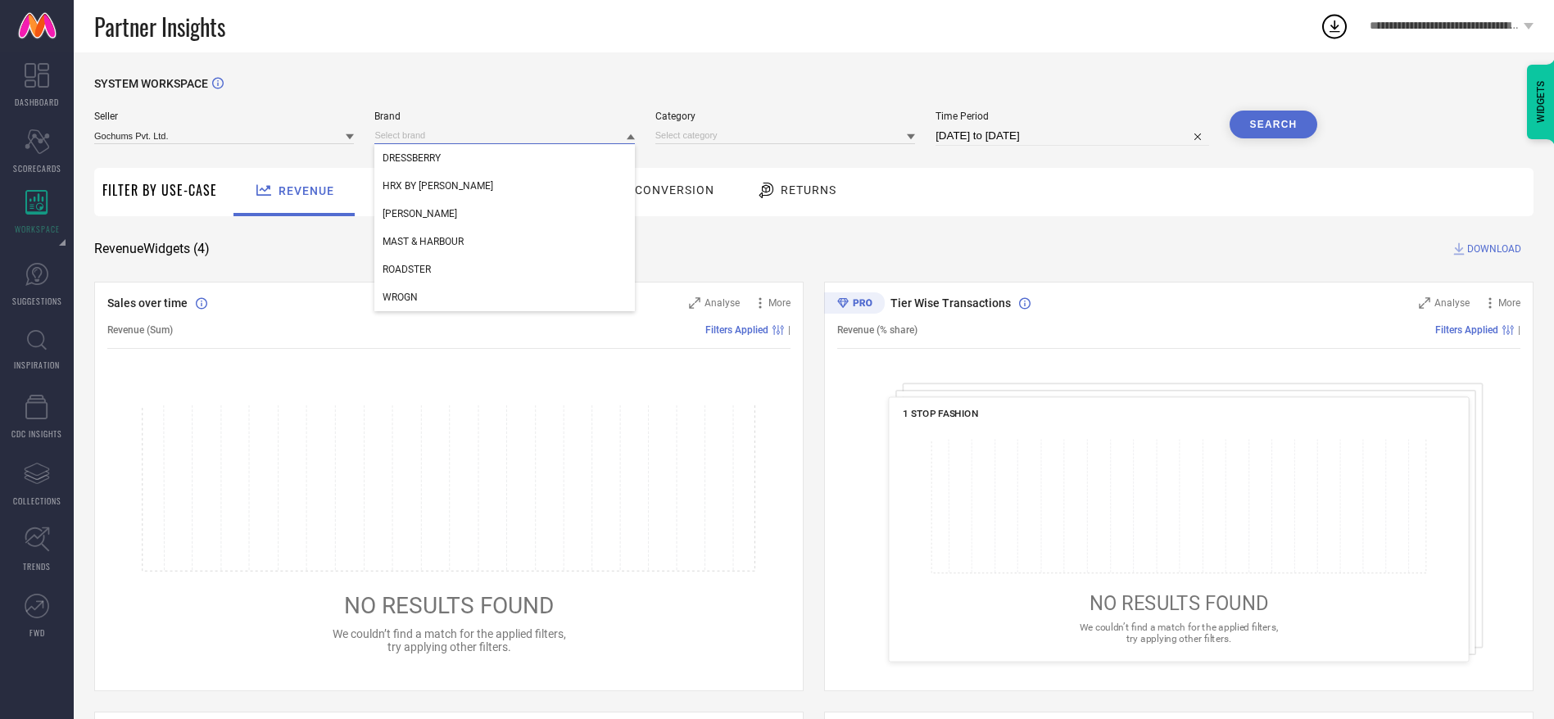
click at [458, 130] on input at bounding box center [504, 135] width 260 height 17
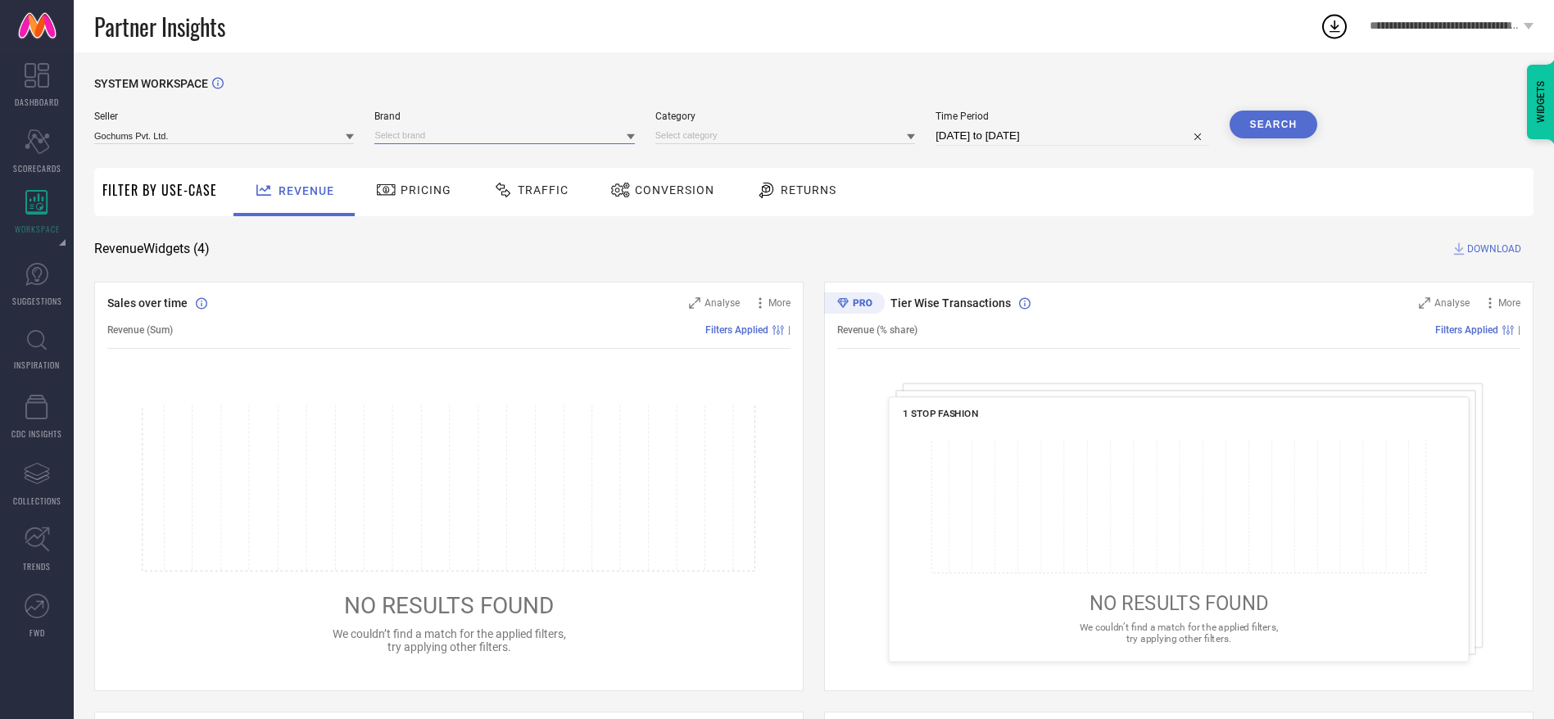
click at [469, 140] on input at bounding box center [504, 135] width 260 height 17
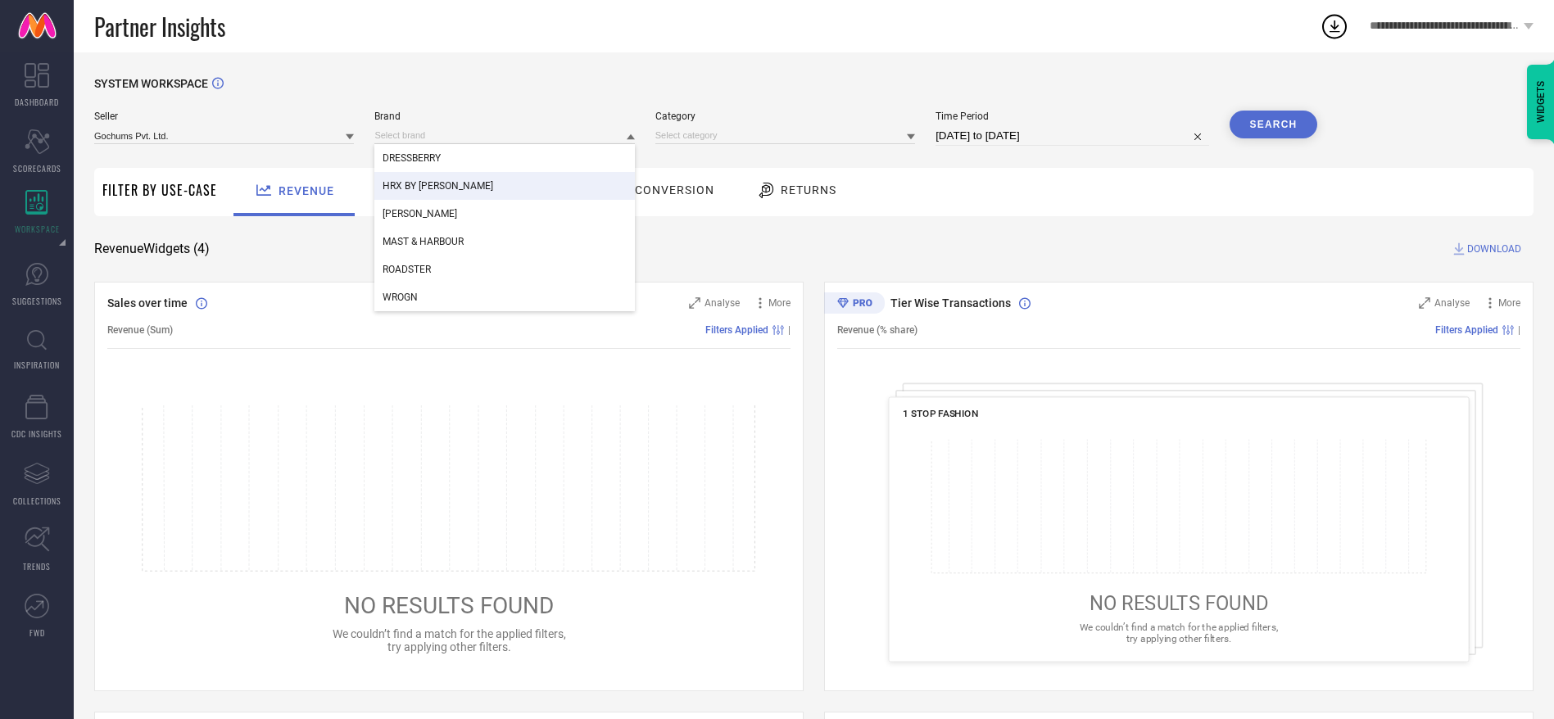
click at [465, 185] on span "HRX BY [PERSON_NAME]" at bounding box center [437, 185] width 111 height 11
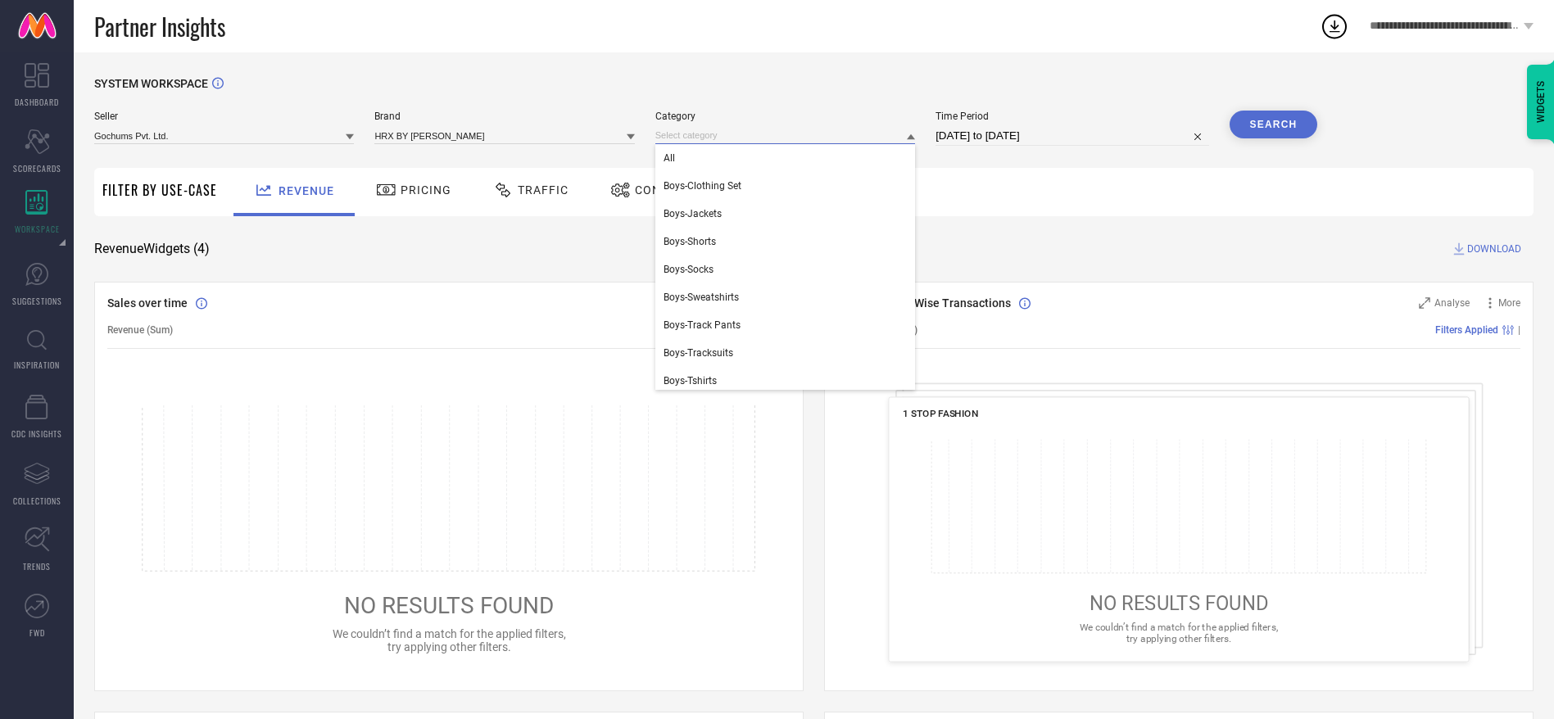
click at [681, 144] on div "All Boys-Clothing Set Boys-Jackets Boys-Shorts Boys-Socks Boys-Sweatshirts Boys…" at bounding box center [785, 135] width 260 height 17
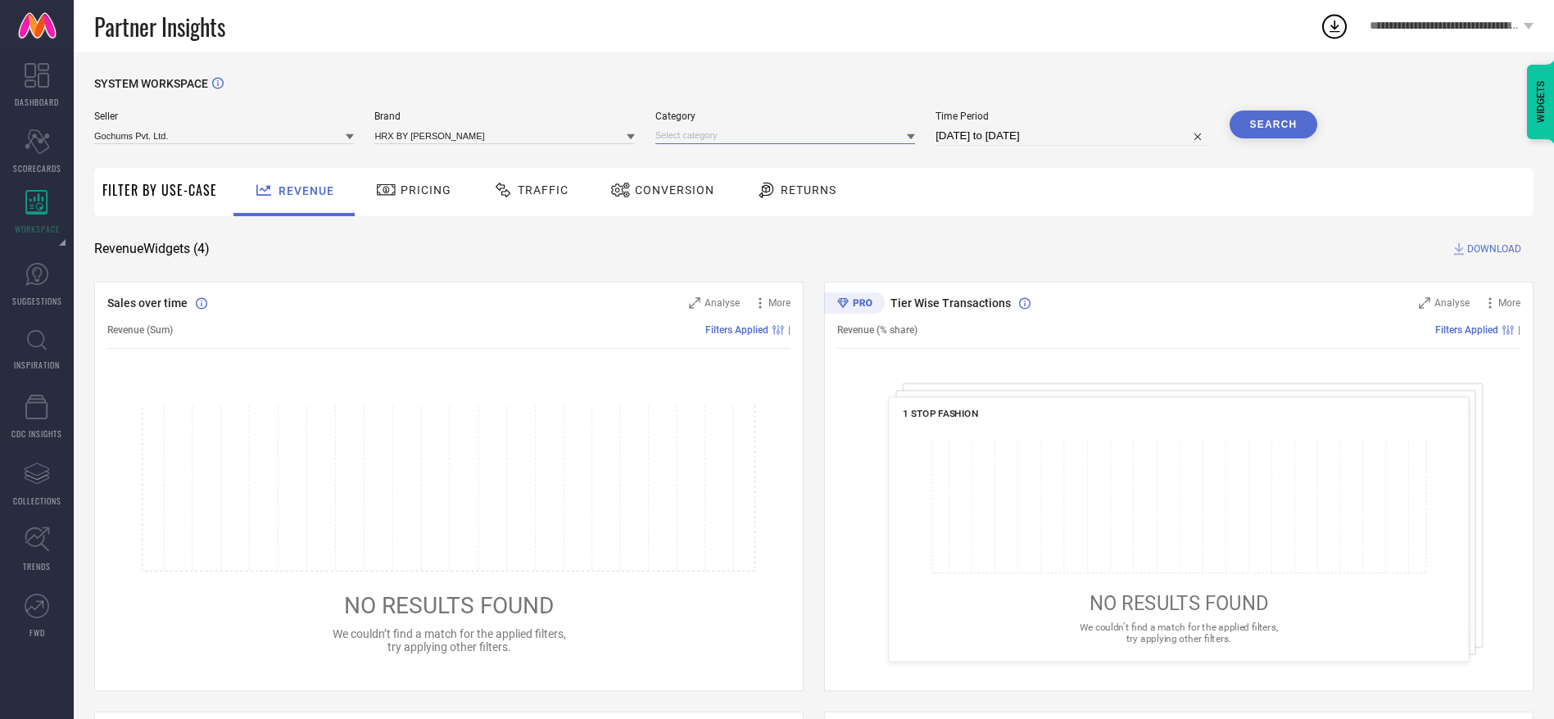
click at [681, 143] on input at bounding box center [785, 135] width 260 height 17
type input "flip"
click at [685, 205] on div "Unisex-Flip Flops" at bounding box center [785, 214] width 260 height 28
select select "8"
select select "2025"
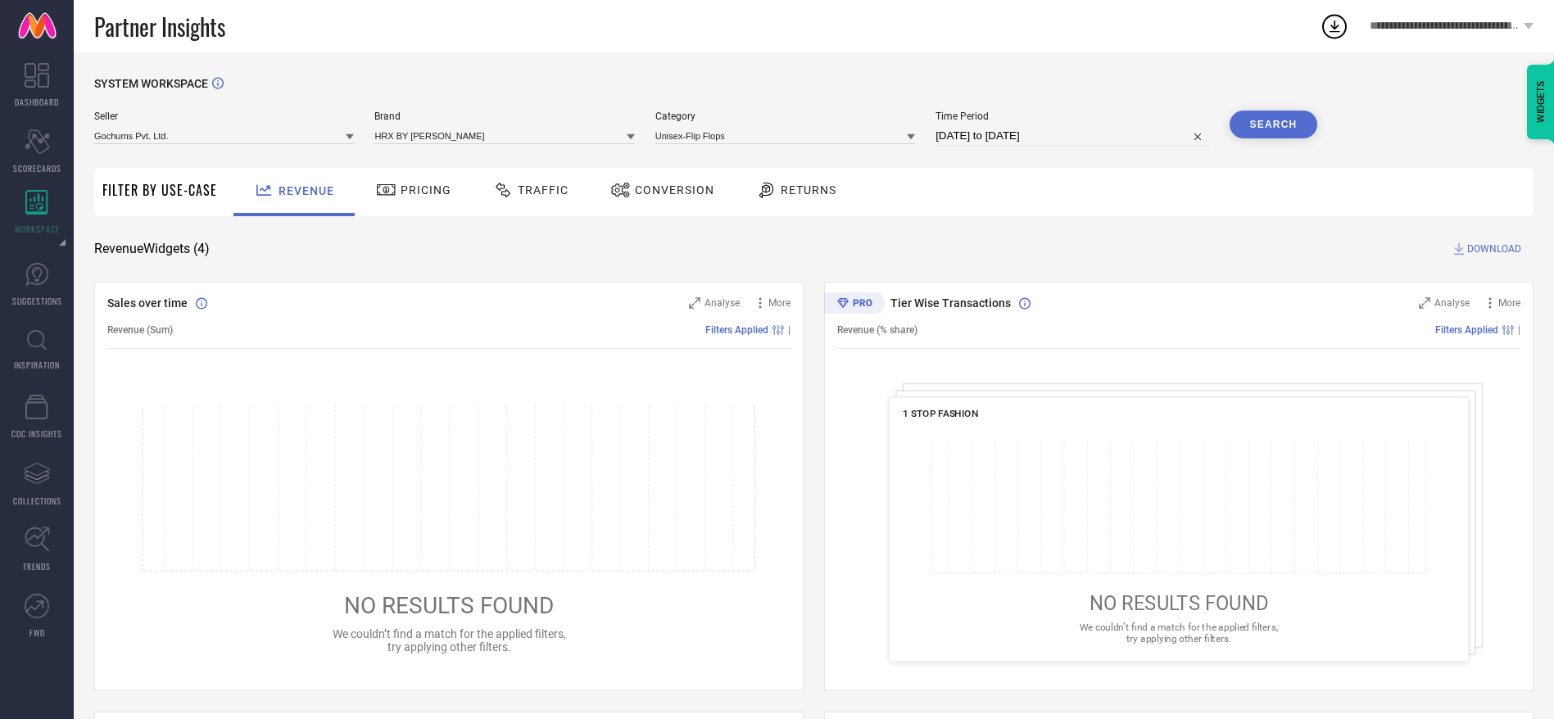
select select "9"
select select "2025"
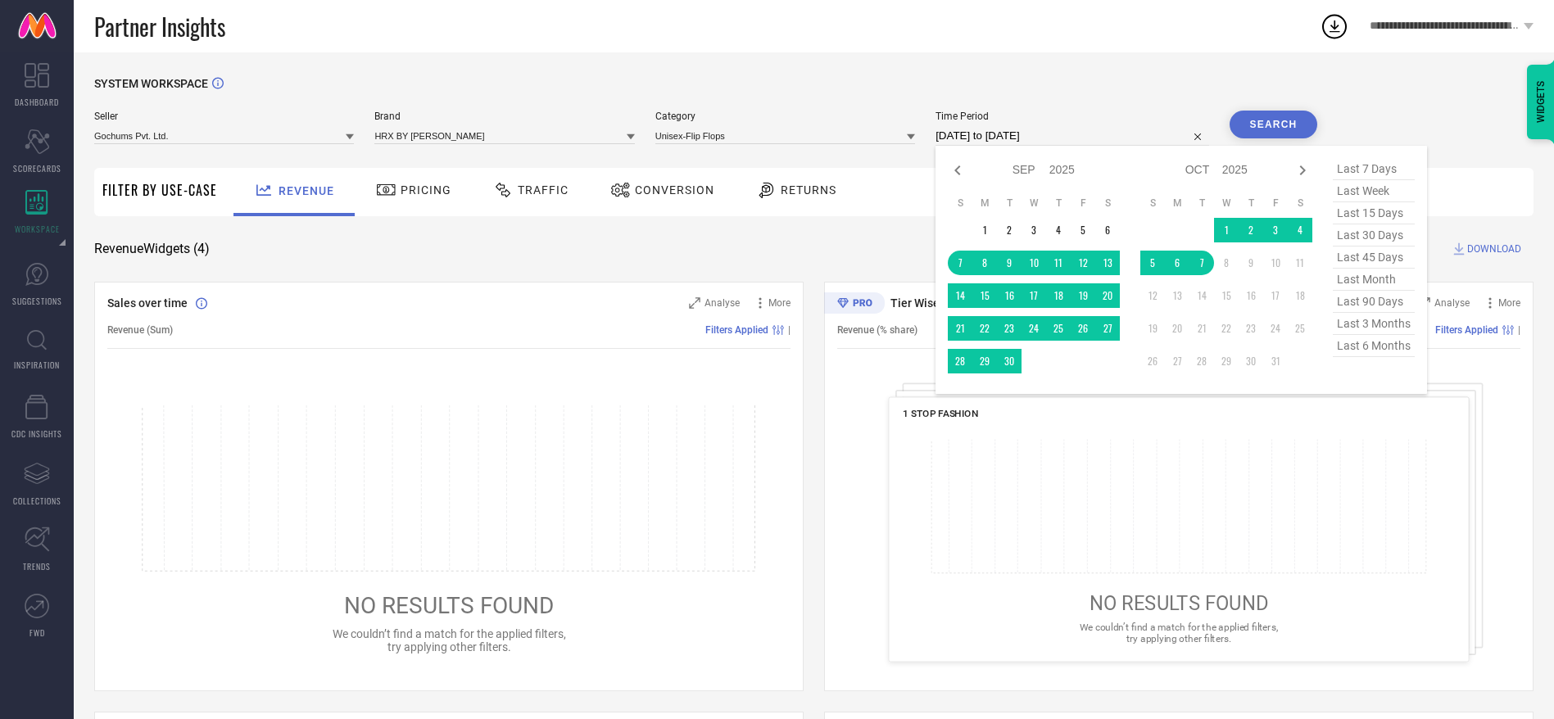
click at [969, 134] on input "[DATE] to [DATE]" at bounding box center [1071, 136] width 273 height 20
click at [1368, 288] on span "last month" at bounding box center [1374, 280] width 82 height 22
type input "[DATE] to [DATE]"
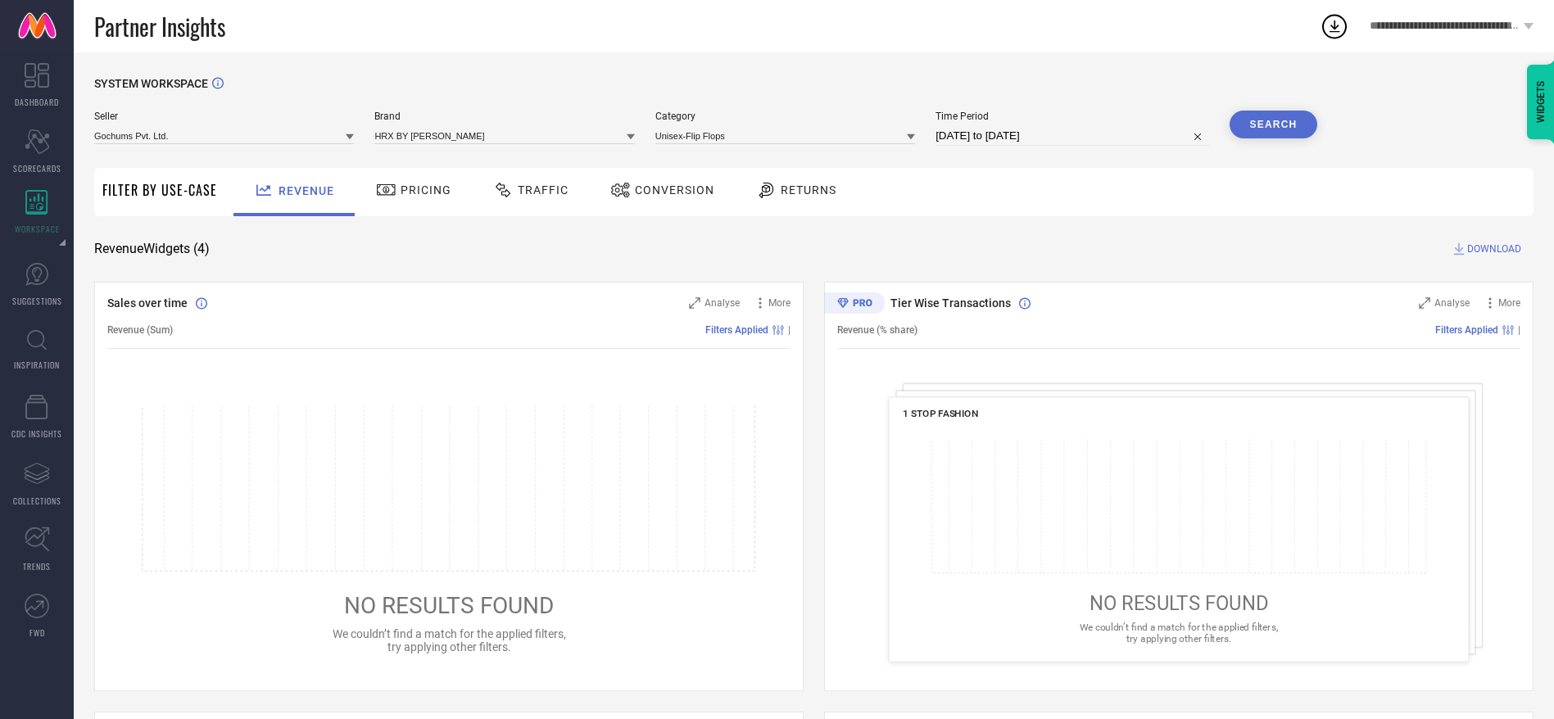
click at [1283, 120] on button "Search" at bounding box center [1273, 125] width 88 height 28
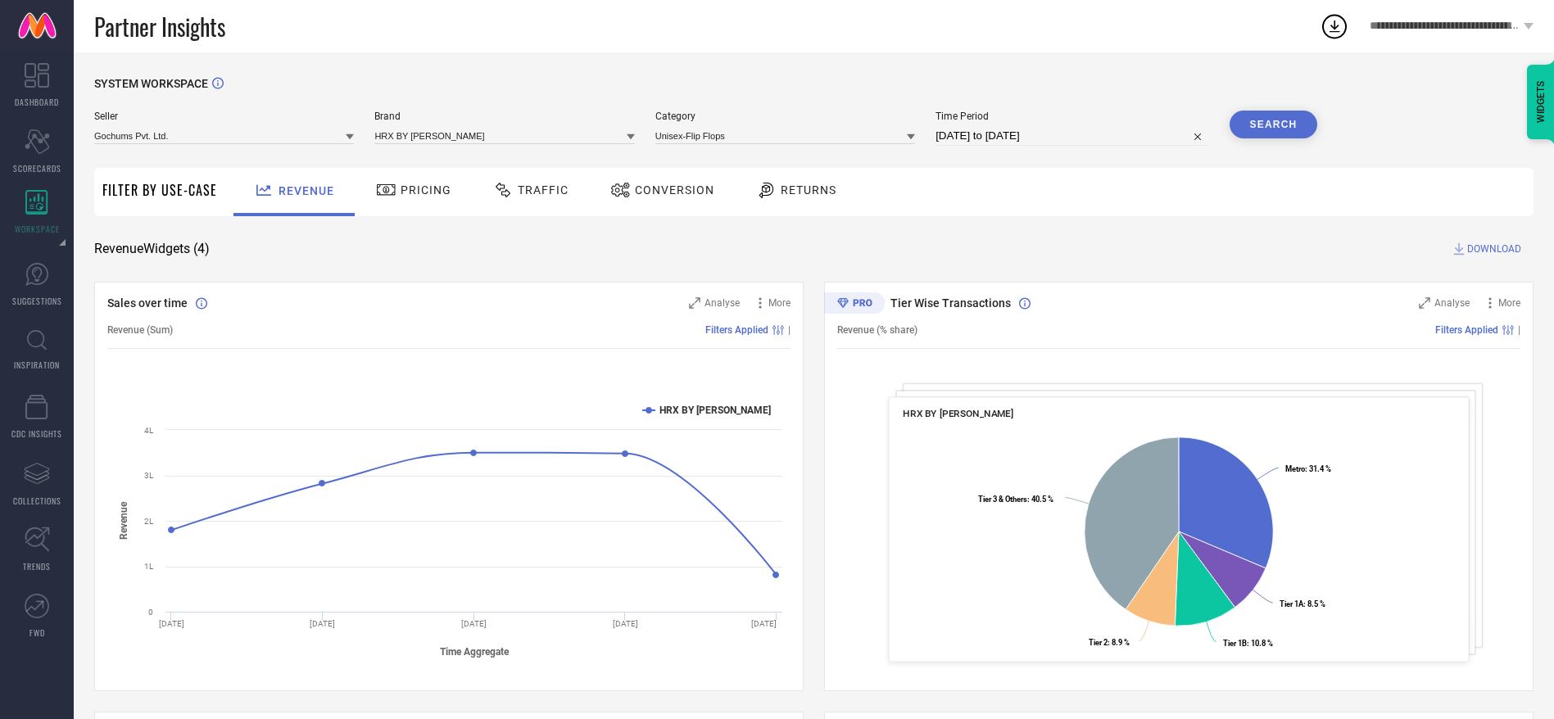
click at [635, 197] on span "Conversion" at bounding box center [674, 189] width 79 height 13
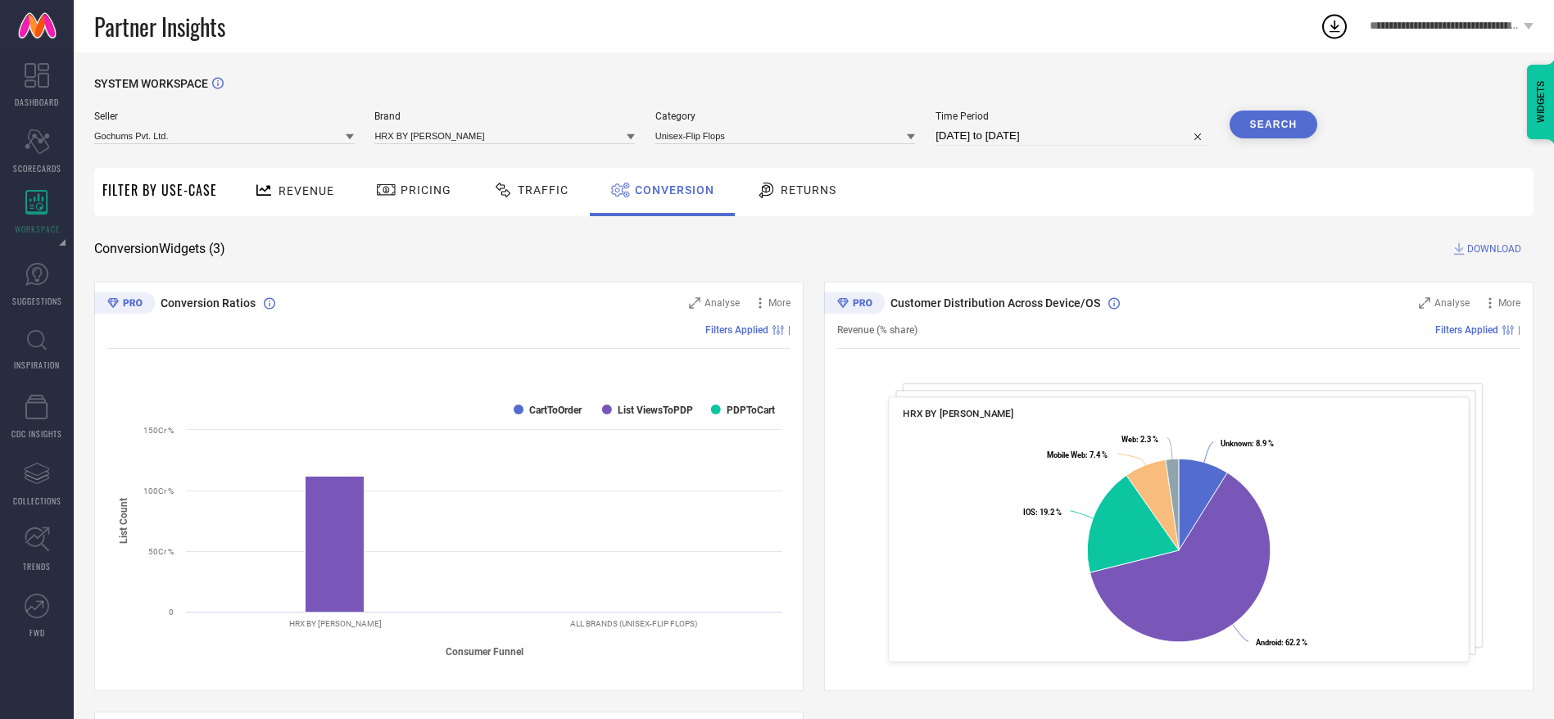
click at [1508, 242] on span "DOWNLOAD" at bounding box center [1494, 249] width 54 height 16
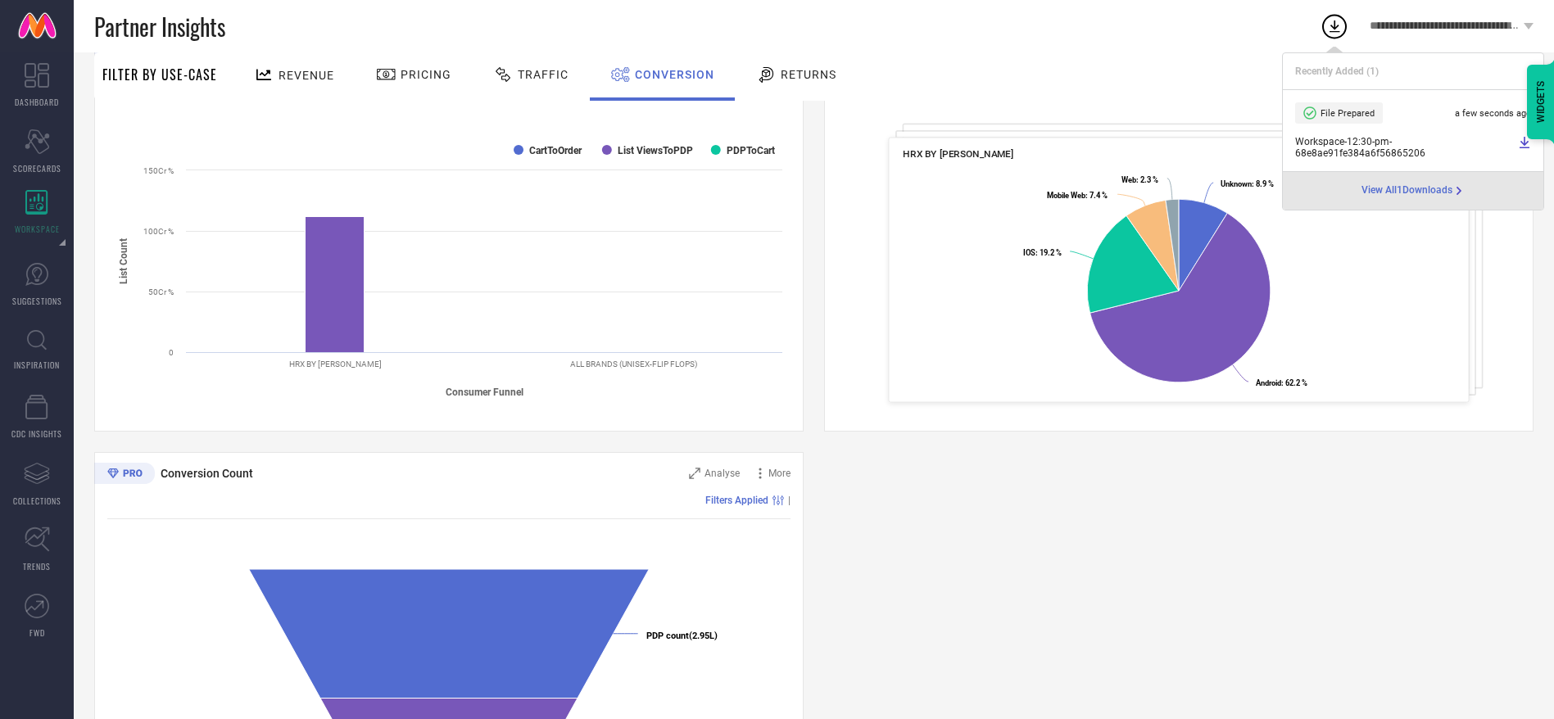
scroll to position [428, 0]
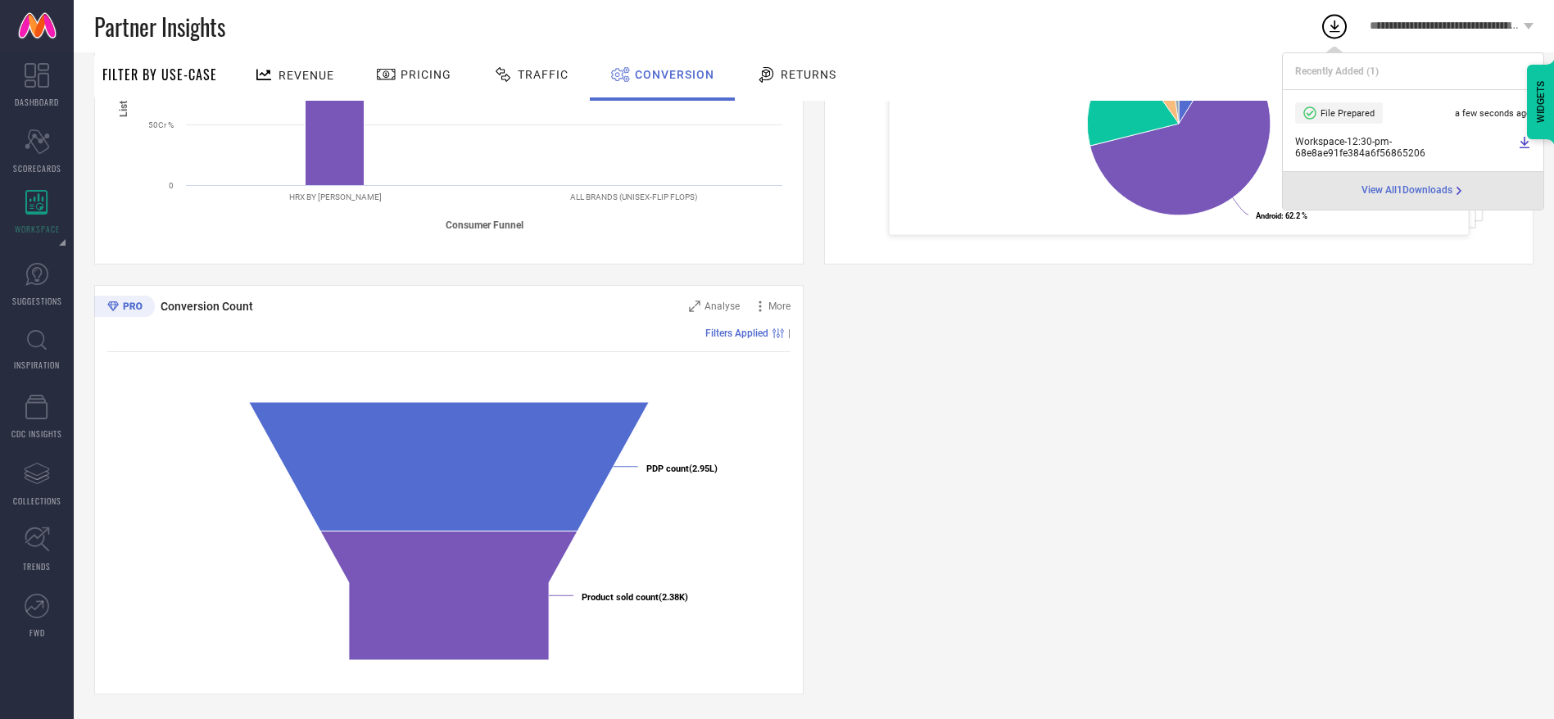
click at [921, 396] on div "Conversion Ratios Analyse More Filters Applied | Created with Highcharts 9.3.3 …" at bounding box center [813, 274] width 1439 height 839
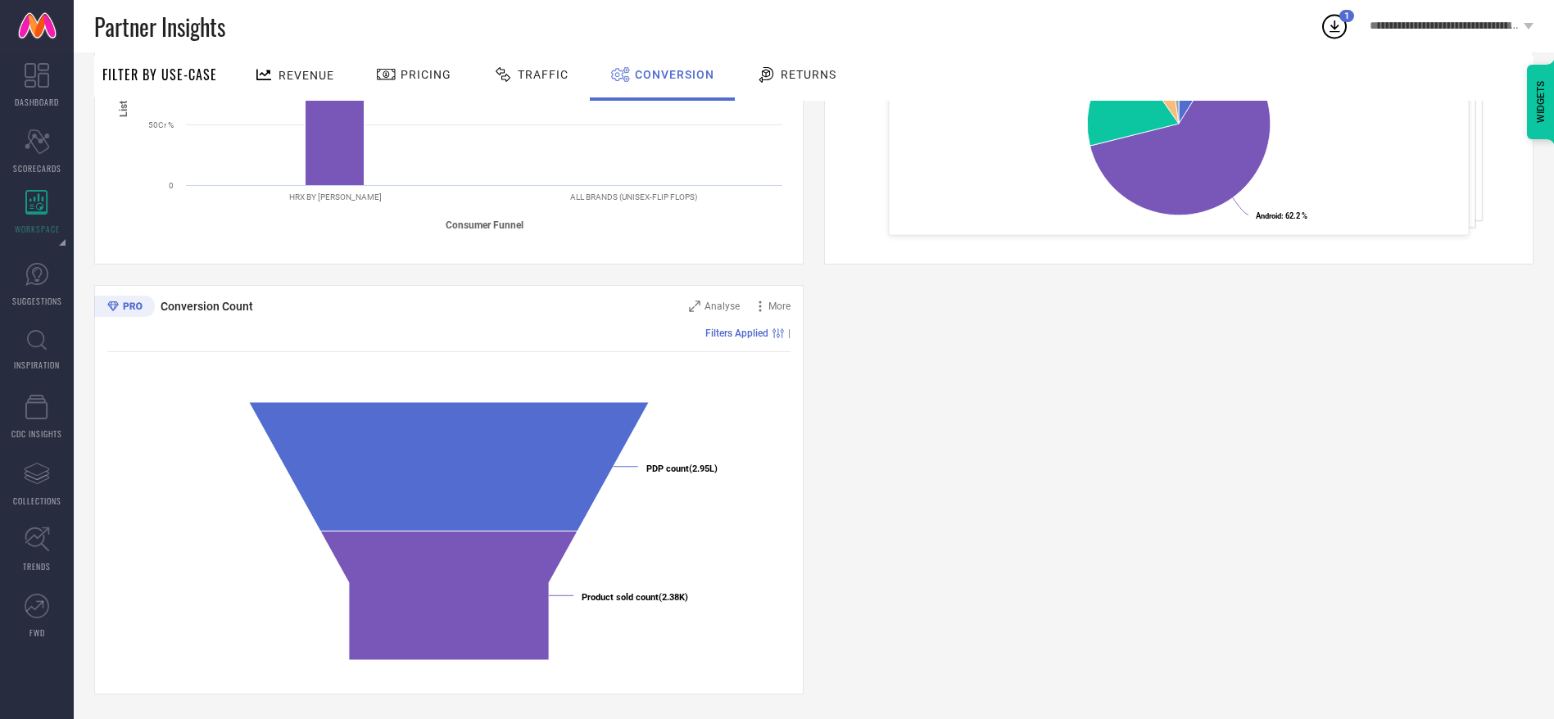
scroll to position [0, 0]
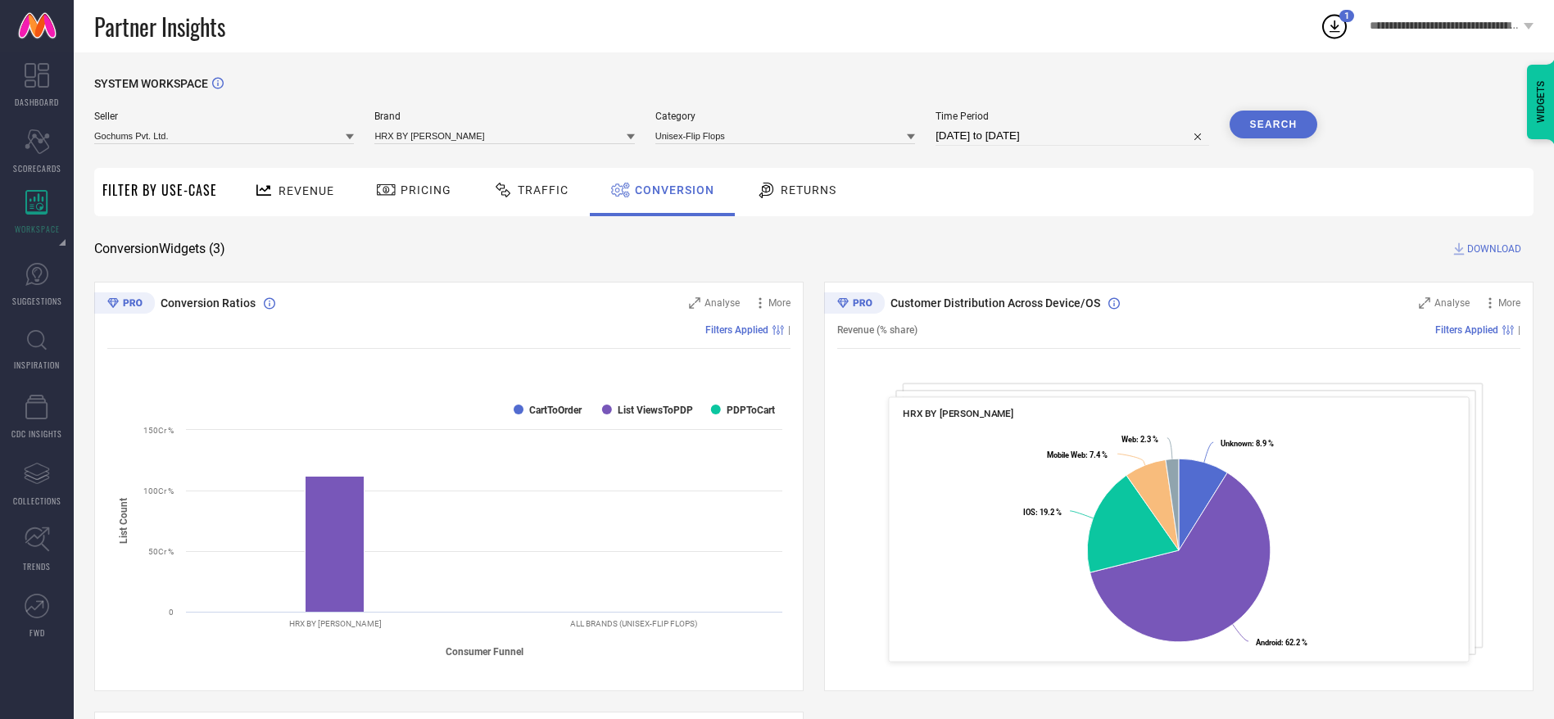
click at [1493, 251] on span "DOWNLOAD" at bounding box center [1494, 249] width 54 height 16
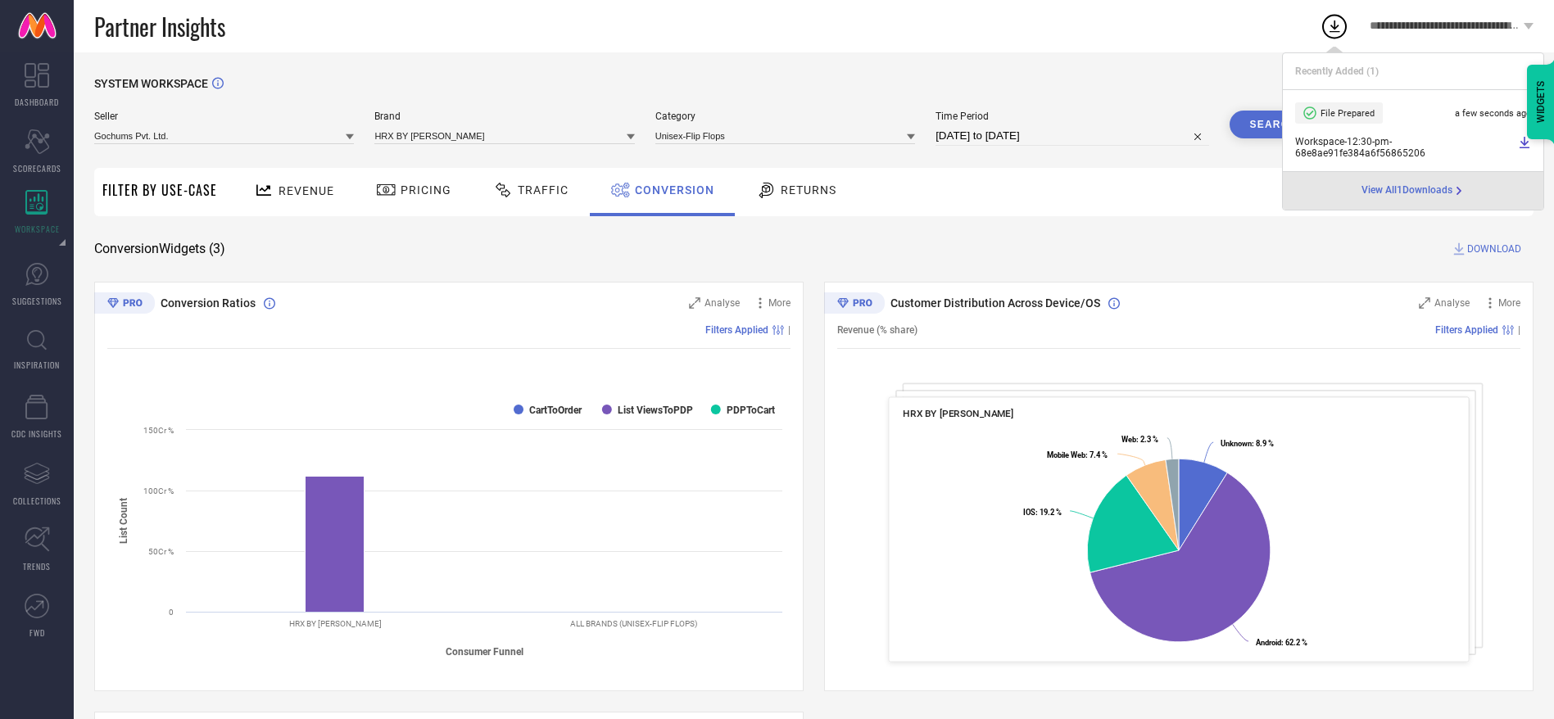
click at [1503, 251] on span "DOWNLOAD" at bounding box center [1494, 249] width 54 height 16
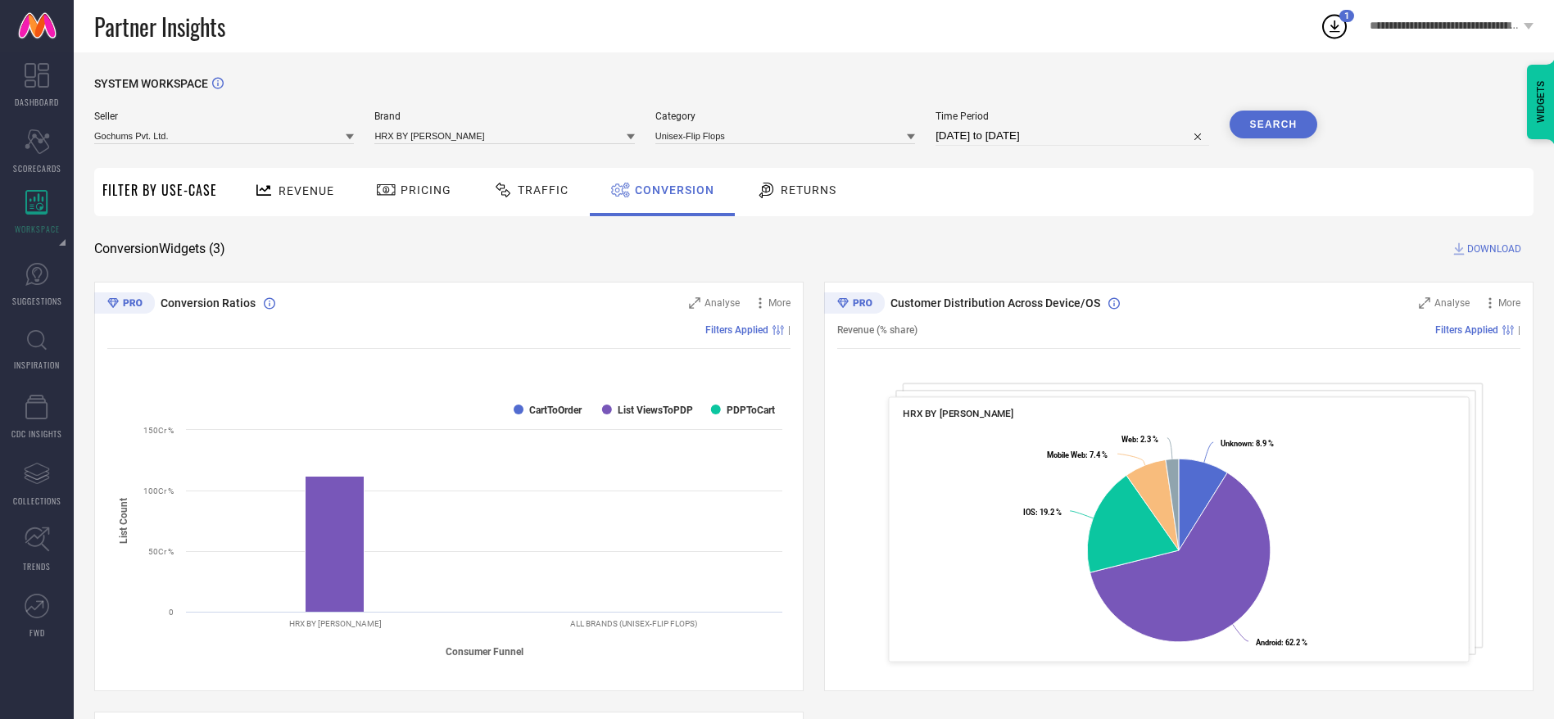
click at [564, 126] on div "HRX BY [PERSON_NAME]" at bounding box center [504, 135] width 260 height 18
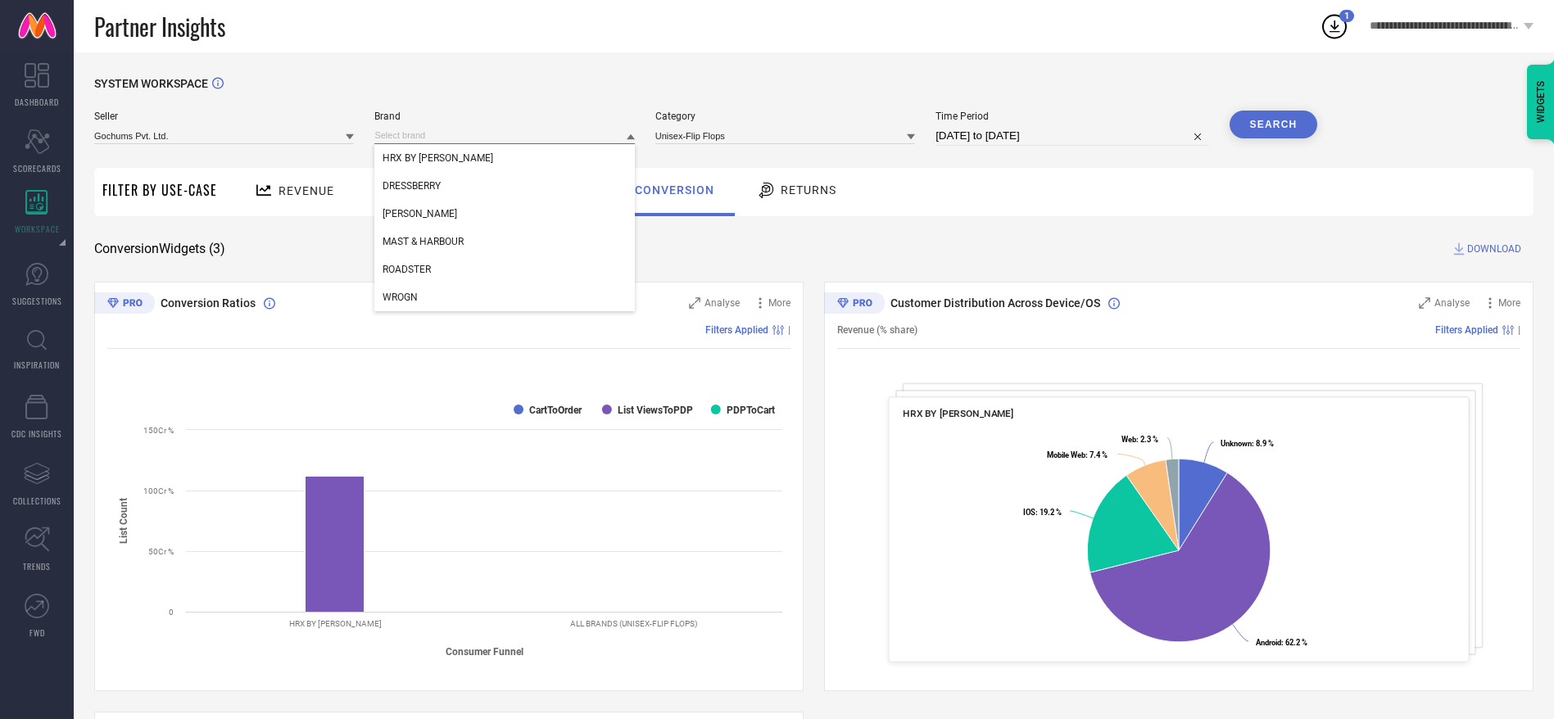
click at [559, 137] on input at bounding box center [504, 135] width 260 height 17
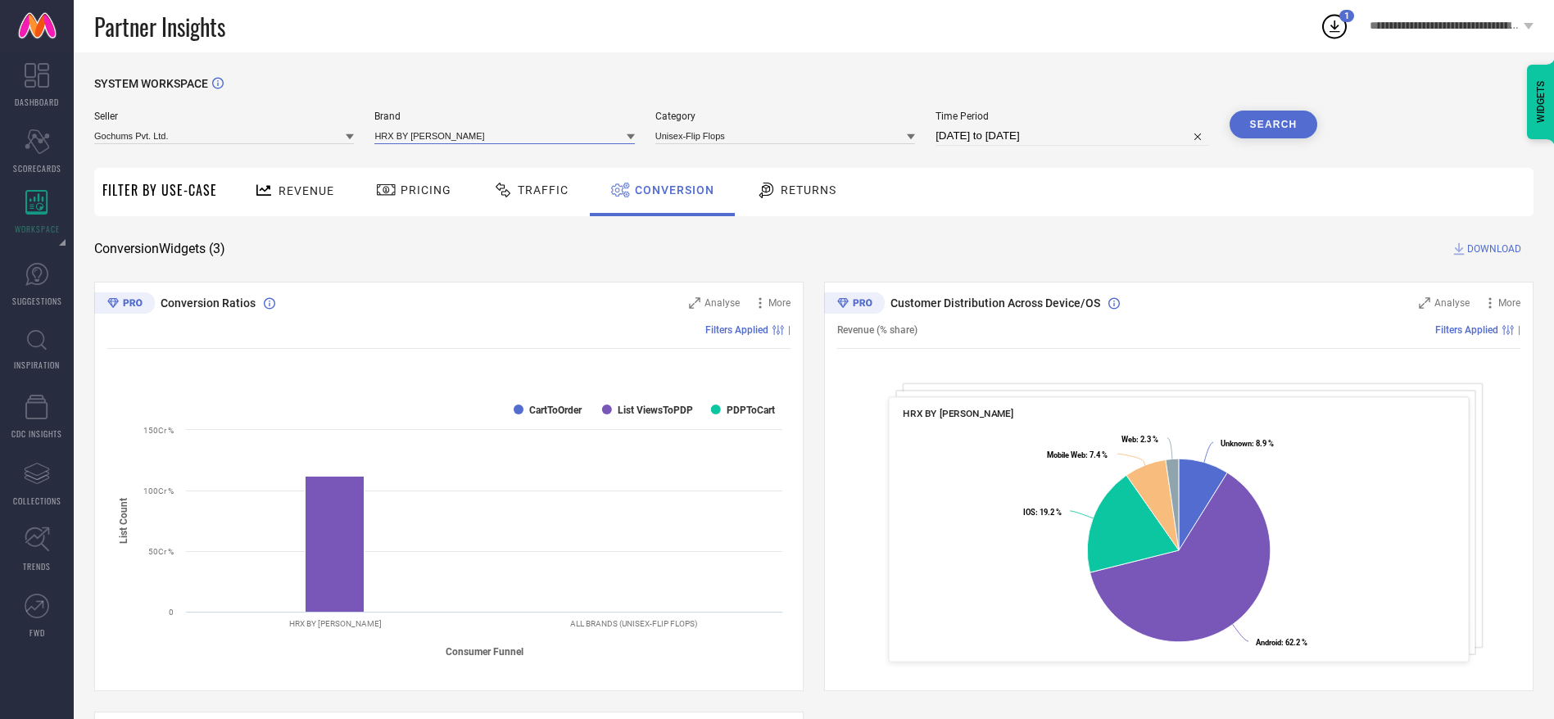
click at [536, 139] on input at bounding box center [504, 135] width 260 height 17
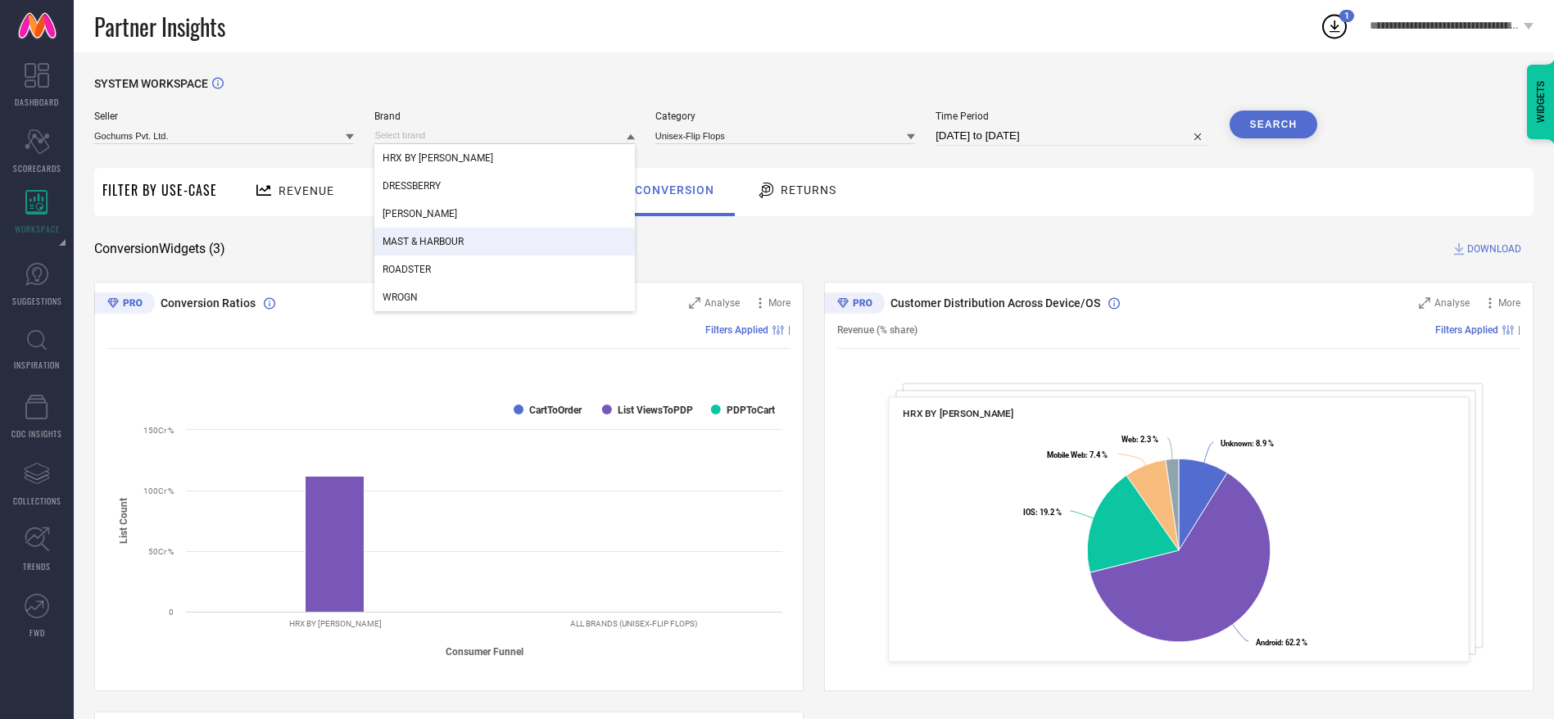
click at [519, 237] on div "MAST & HARBOUR" at bounding box center [504, 242] width 260 height 28
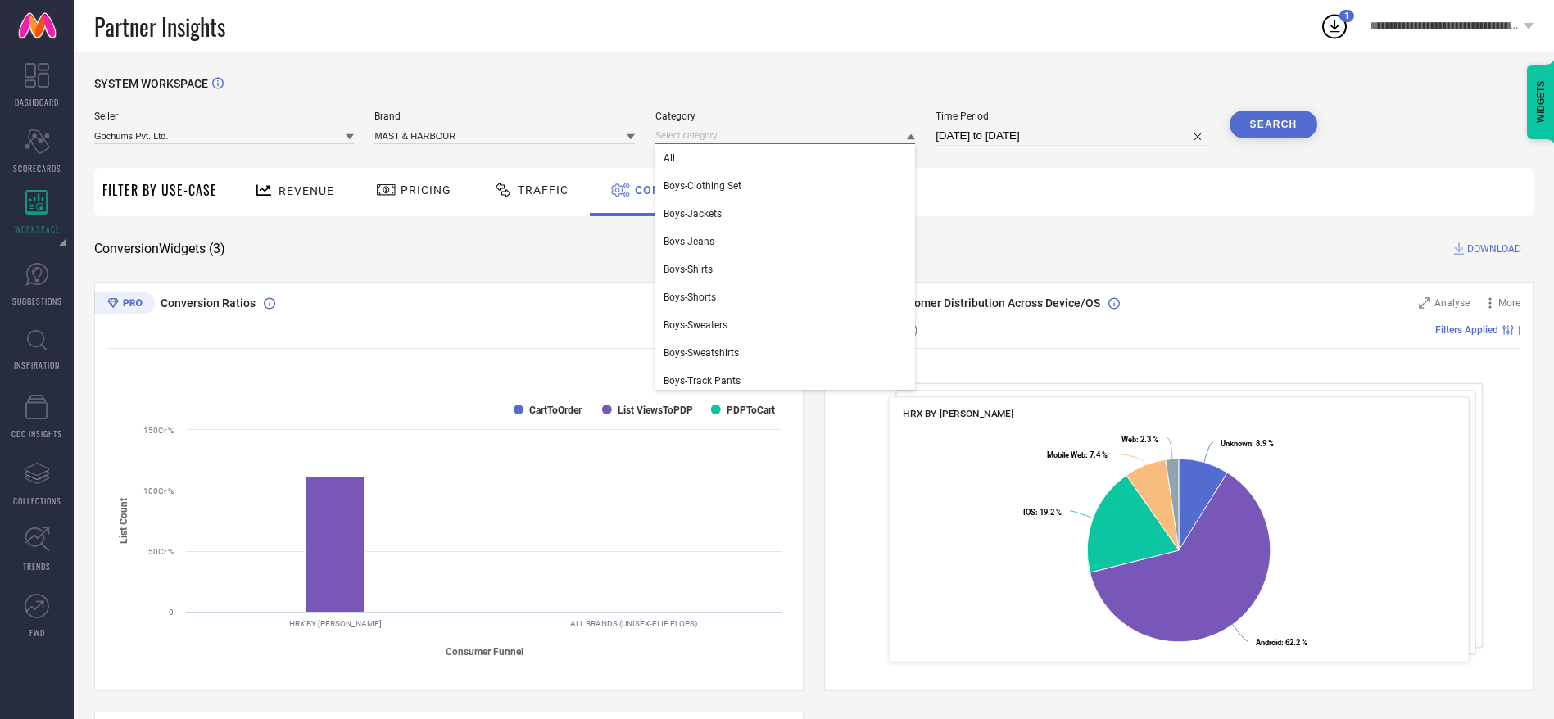
click at [686, 139] on input at bounding box center [785, 135] width 260 height 17
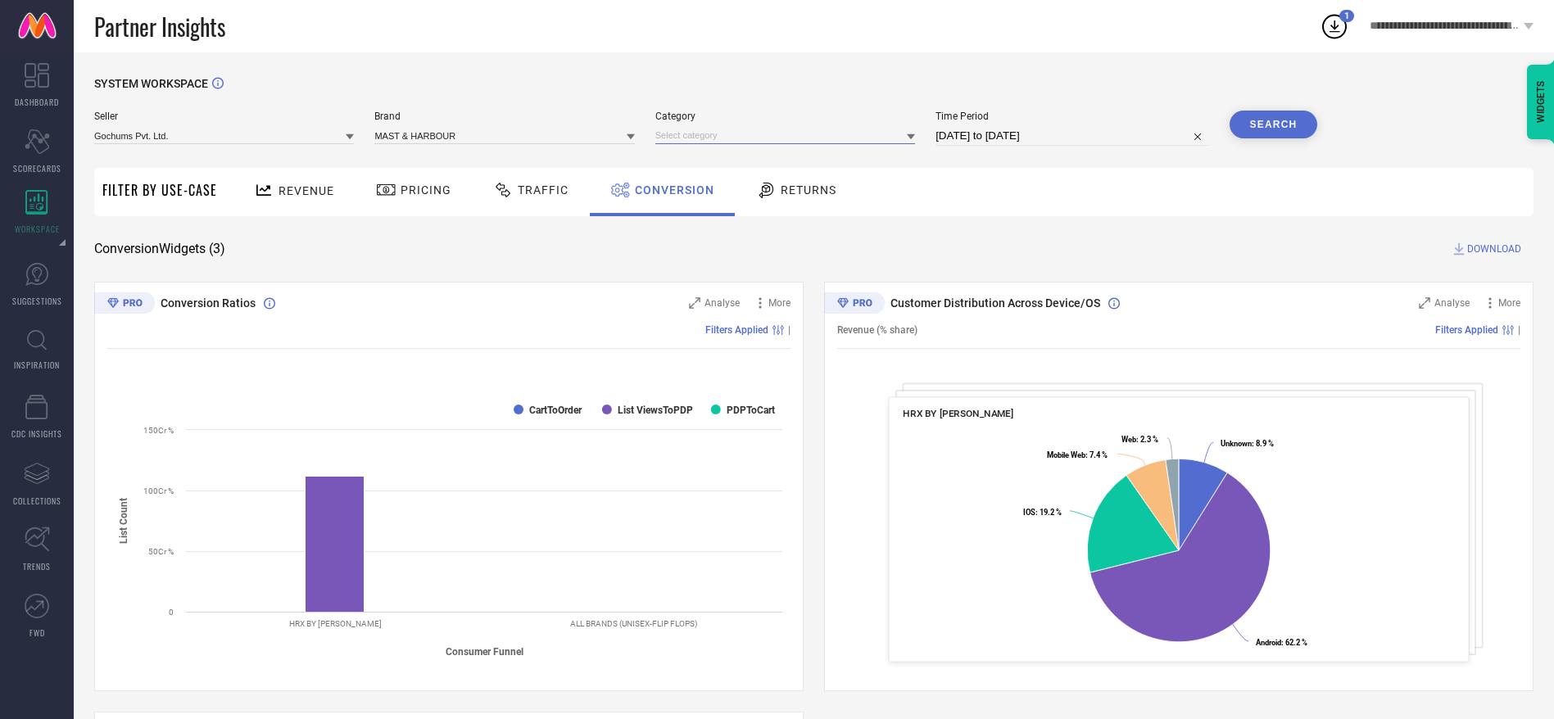
type input "g"
type input "flip flops"
click at [689, 183] on span "Women-Flip Flops" at bounding box center [703, 185] width 80 height 11
click at [1273, 137] on button "Search" at bounding box center [1273, 125] width 88 height 28
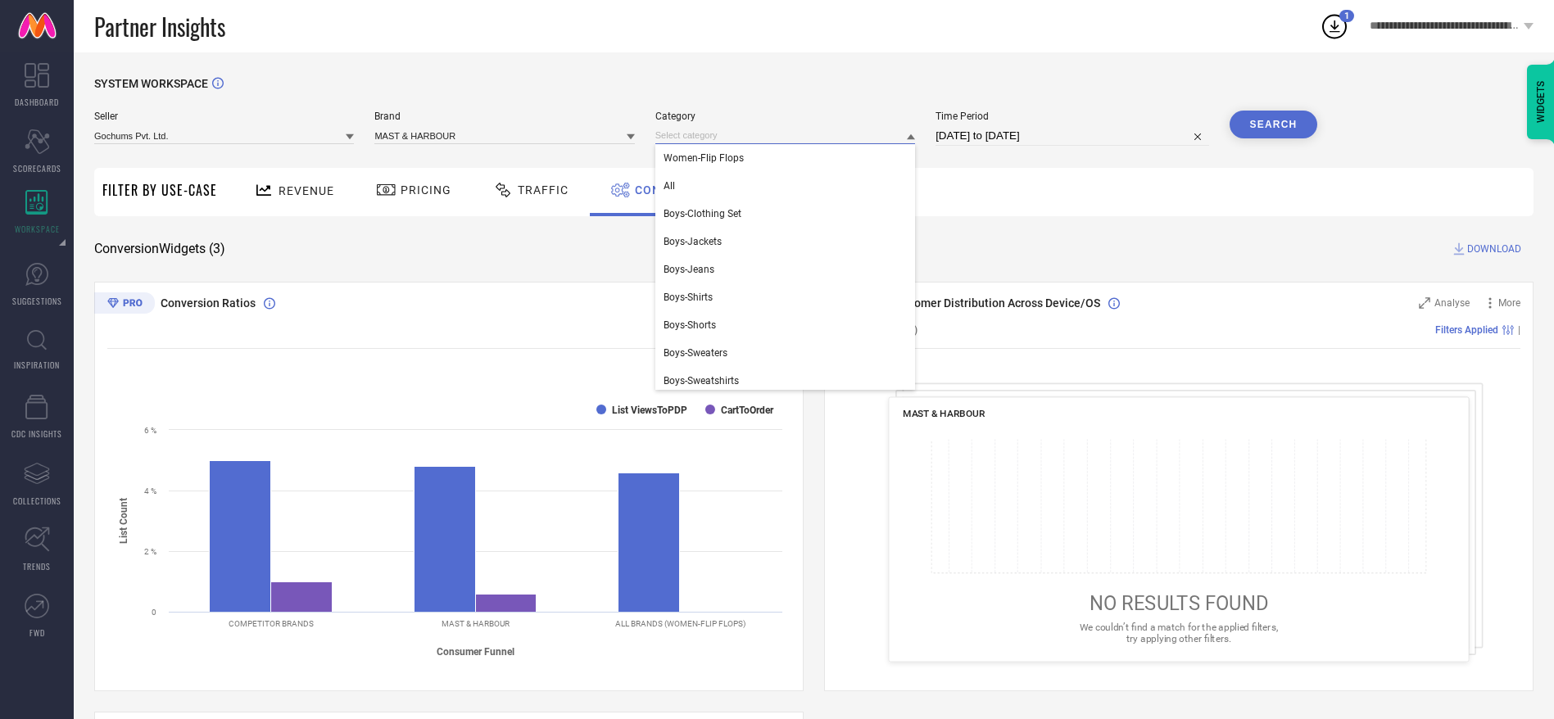
click at [813, 127] on input at bounding box center [785, 135] width 260 height 17
type input "m"
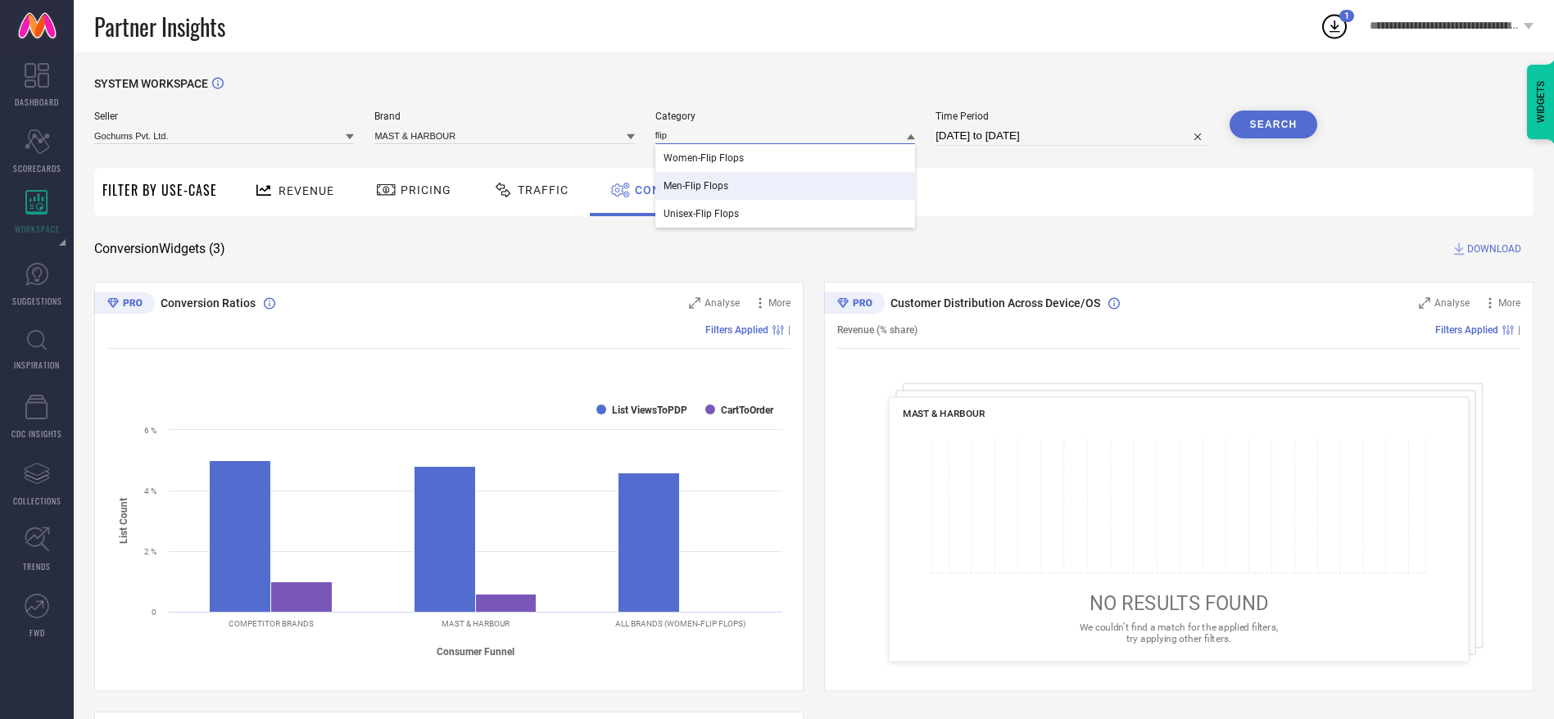
type input "flip"
click at [791, 179] on div "Men-Flip Flops" at bounding box center [785, 186] width 260 height 28
click at [1259, 123] on button "Search" at bounding box center [1273, 125] width 88 height 28
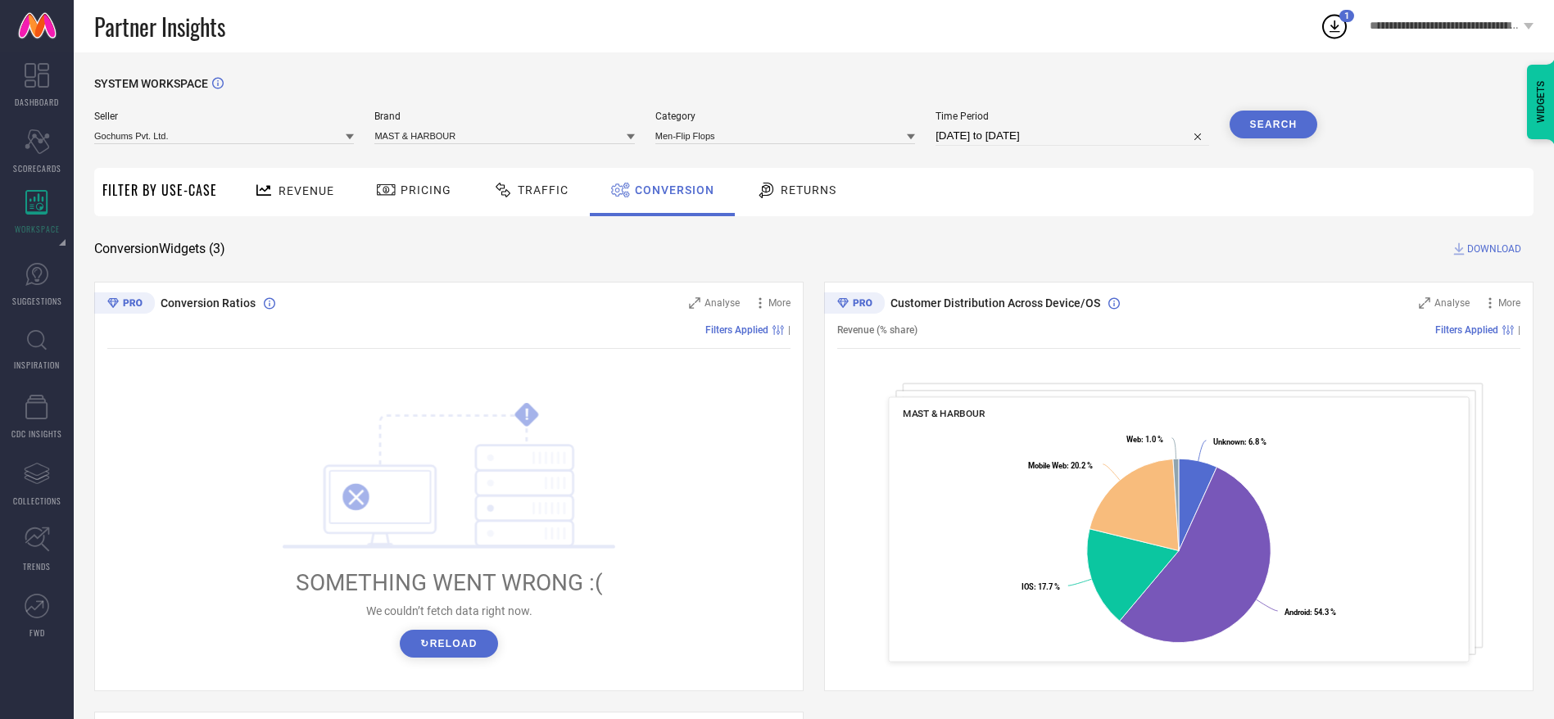
click at [473, 634] on button "↻ Reload" at bounding box center [448, 644] width 97 height 28
click at [1475, 239] on div "SYSTEM WORKSPACE Seller Gochums Pvt. Ltd. Brand MAST & HARBOUR Category Men-Fli…" at bounding box center [813, 599] width 1439 height 1044
click at [1479, 250] on span "DOWNLOAD" at bounding box center [1494, 249] width 54 height 16
click at [1466, 249] on icon at bounding box center [1458, 249] width 16 height 16
